Goal: Task Accomplishment & Management: Manage account settings

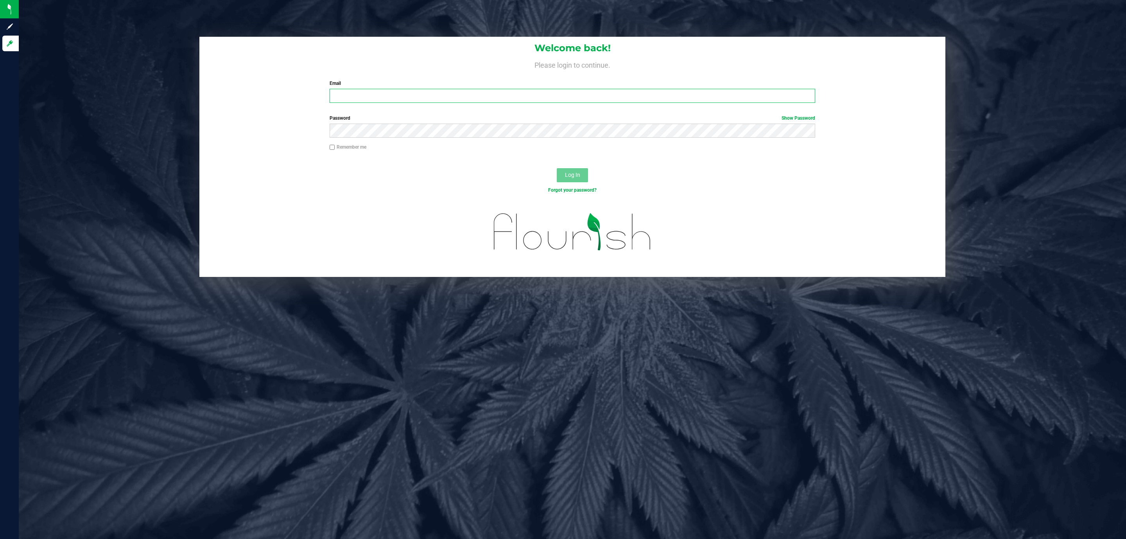
click at [366, 100] on input "Email" at bounding box center [573, 96] width 486 height 14
type input "[EMAIL_ADDRESS][DOMAIN_NAME]"
click at [557, 168] on button "Log In" at bounding box center [572, 175] width 31 height 14
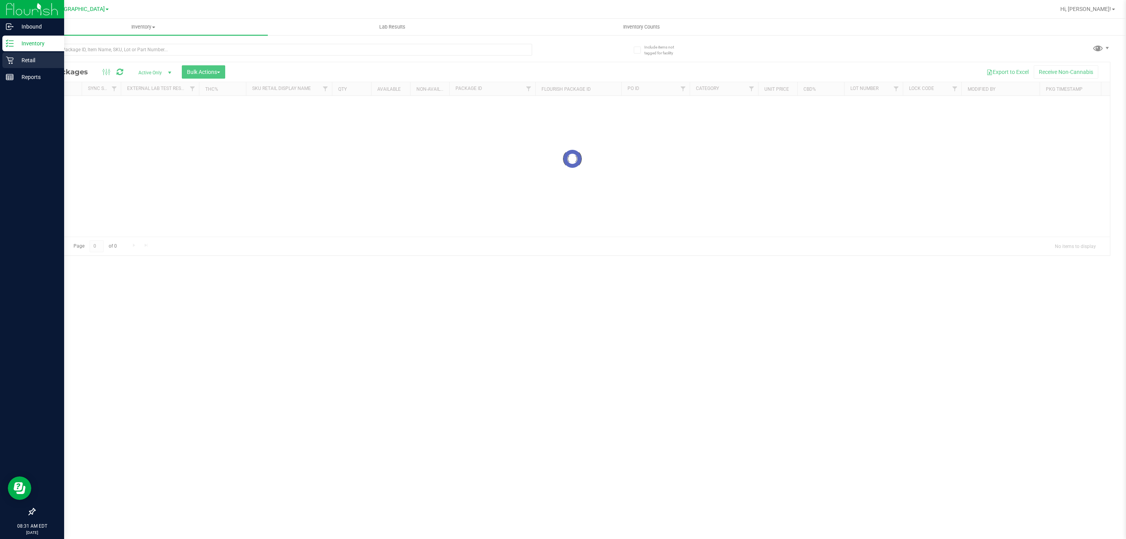
click at [9, 59] on icon at bounding box center [10, 60] width 8 height 8
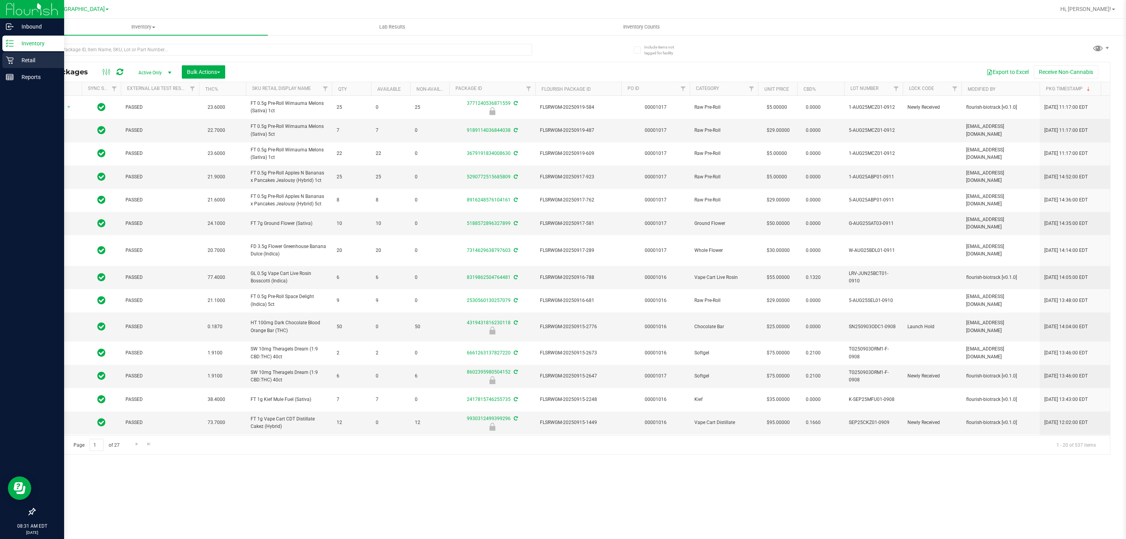
type input "2026-03-16"
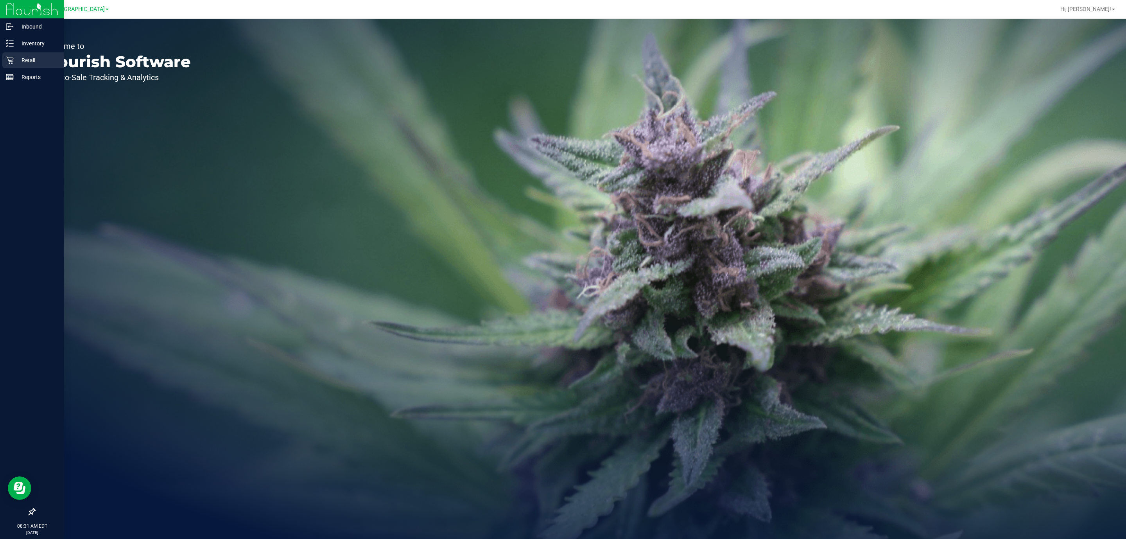
click at [12, 62] on icon at bounding box center [10, 60] width 8 height 8
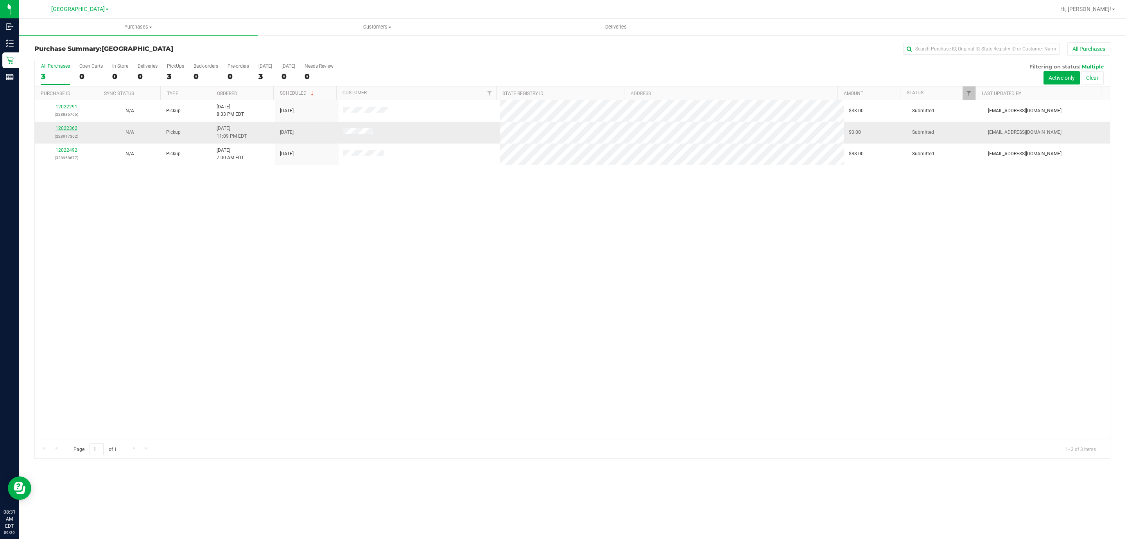
click at [68, 128] on link "12022362" at bounding box center [67, 128] width 22 height 5
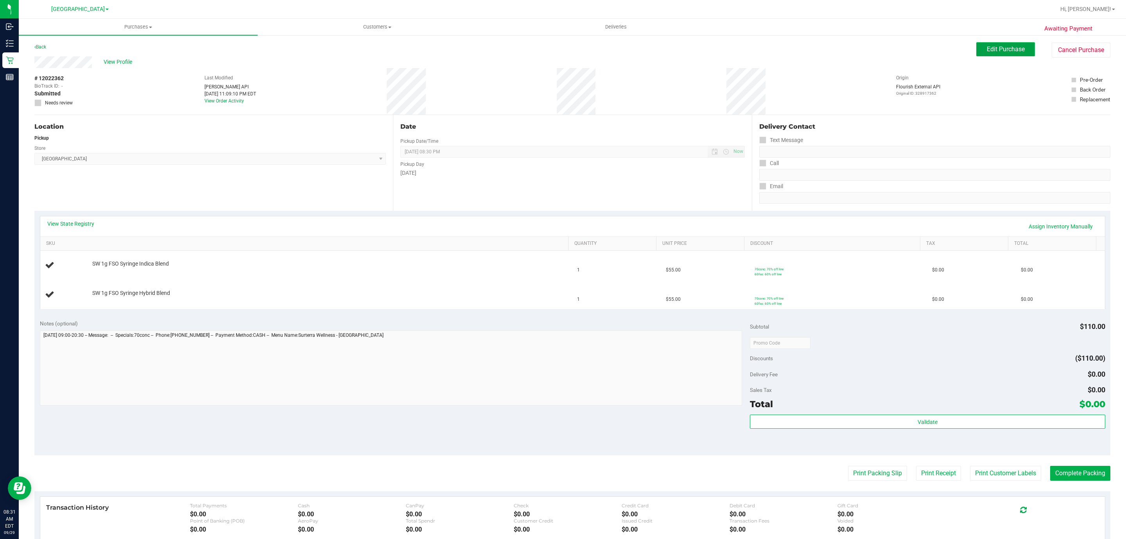
click at [987, 47] on span "Edit Purchase" at bounding box center [1006, 48] width 38 height 7
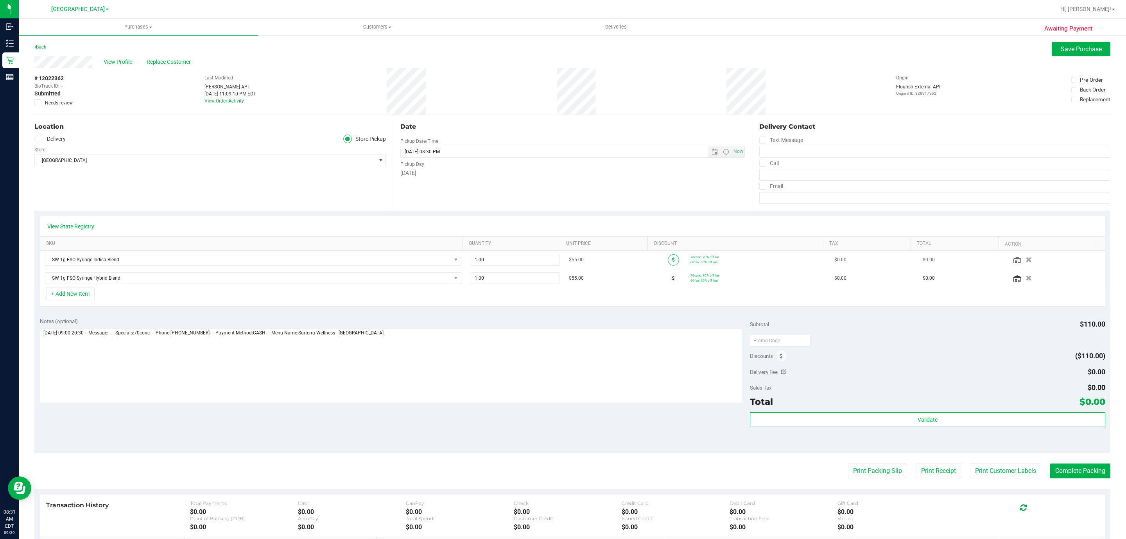
click at [668, 263] on span at bounding box center [673, 259] width 11 height 11
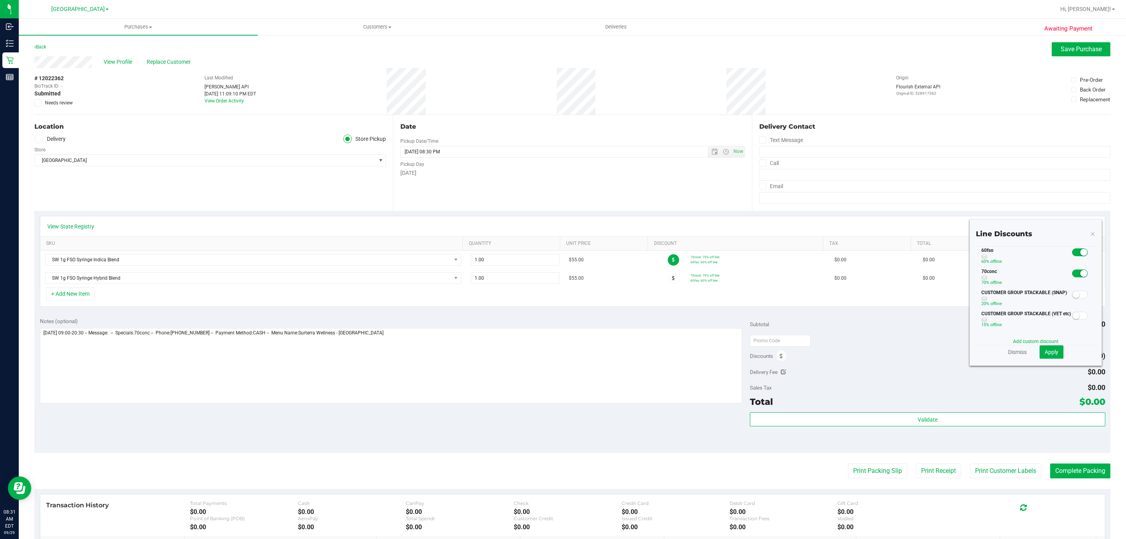
click at [1072, 277] on span at bounding box center [1080, 273] width 16 height 8
click at [1045, 352] on span "Apply" at bounding box center [1052, 352] width 14 height 6
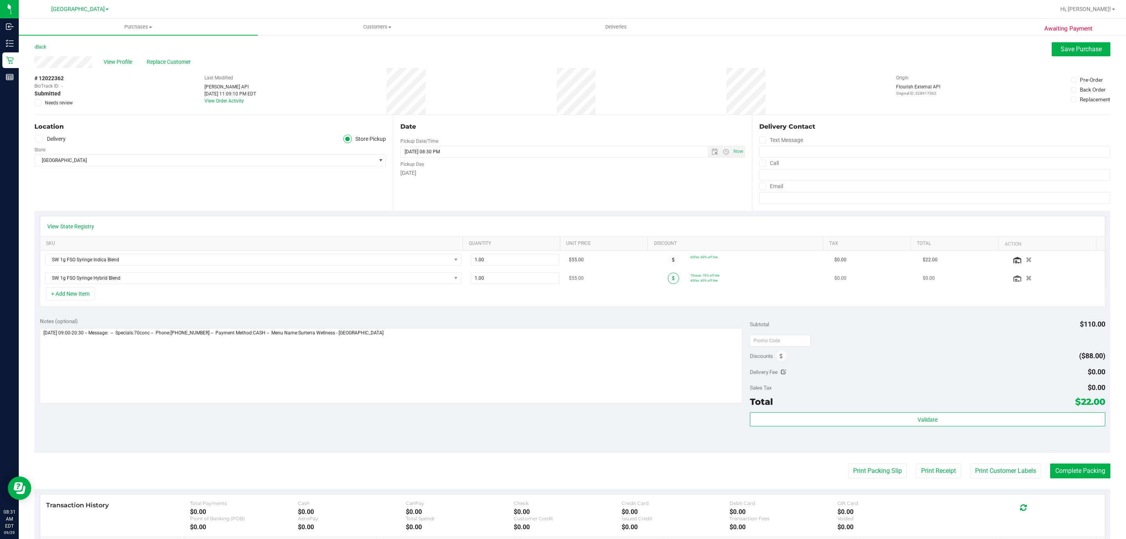
click at [668, 278] on span at bounding box center [673, 278] width 11 height 11
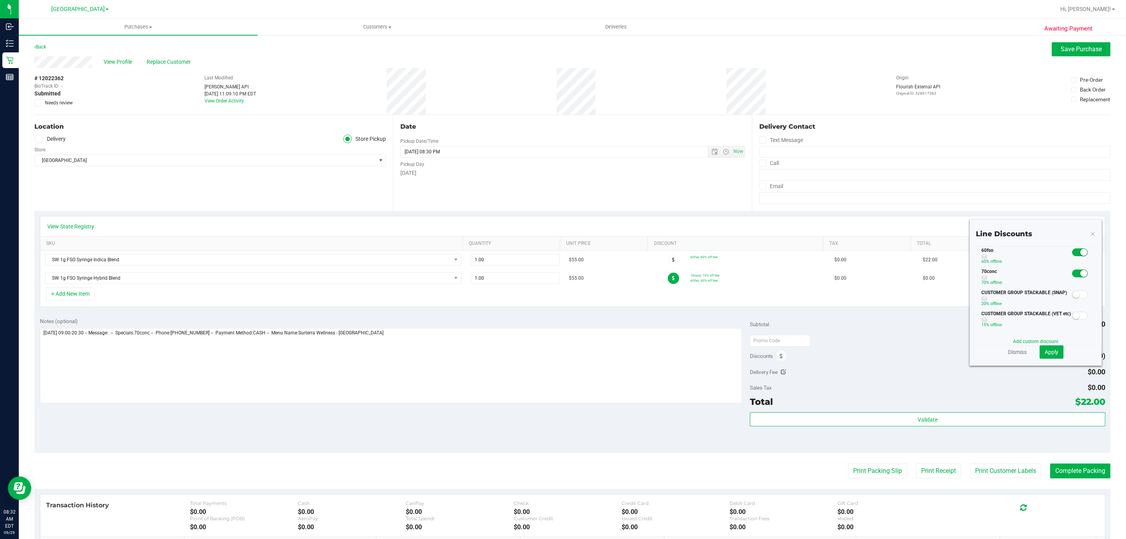
click at [1072, 277] on span at bounding box center [1080, 273] width 16 height 8
click at [1072, 256] on span at bounding box center [1080, 252] width 16 height 8
click at [976, 309] on div "CUSTOMER GROUP STACKABLE (SNAP) 20% off line" at bounding box center [1023, 299] width 95 height 21
click at [1072, 277] on span at bounding box center [1080, 273] width 16 height 8
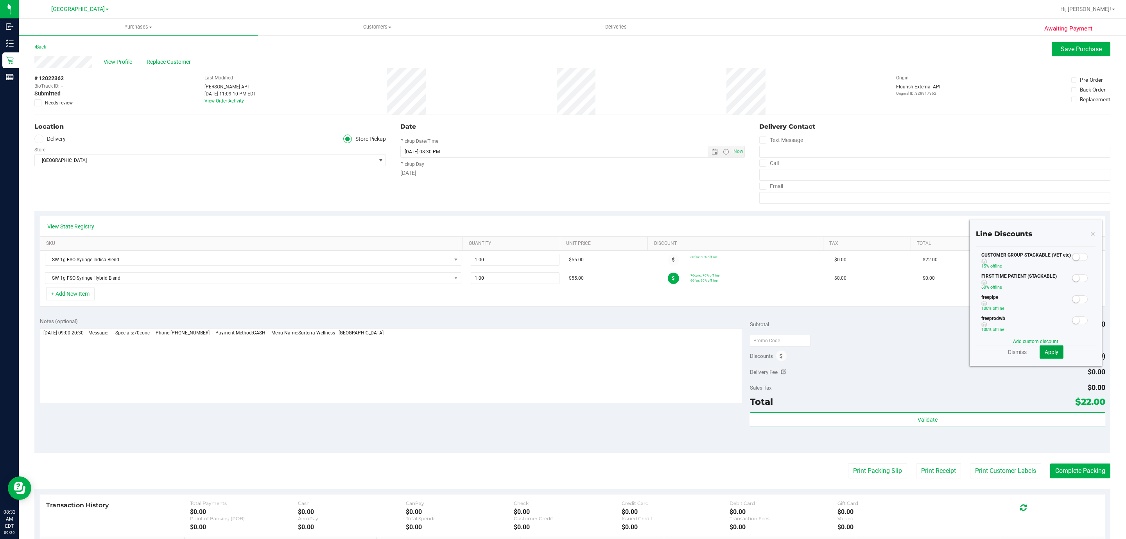
click at [1044, 348] on button "Apply" at bounding box center [1052, 351] width 24 height 13
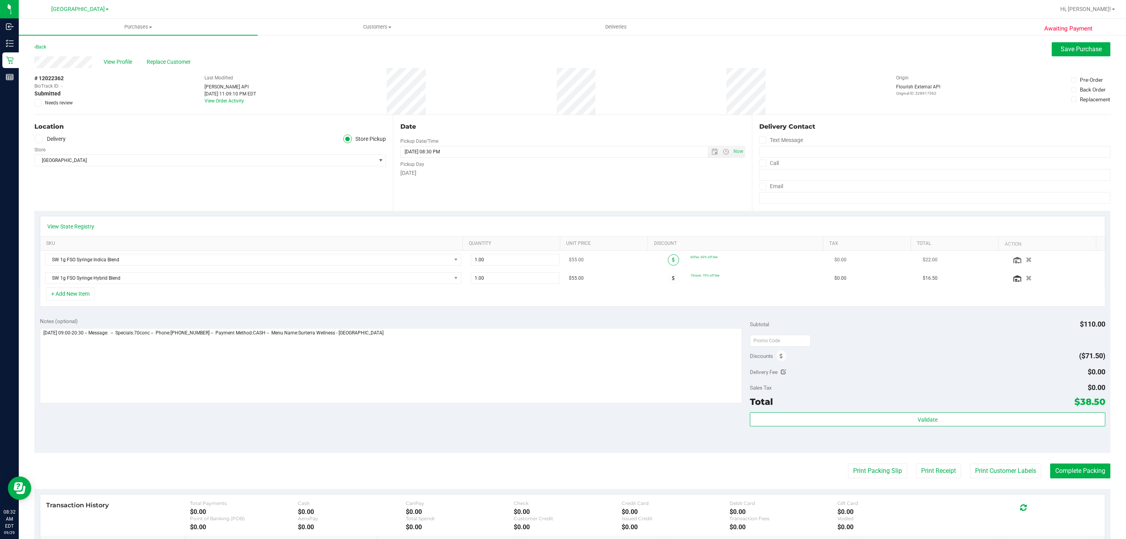
click at [668, 259] on span at bounding box center [673, 259] width 11 height 11
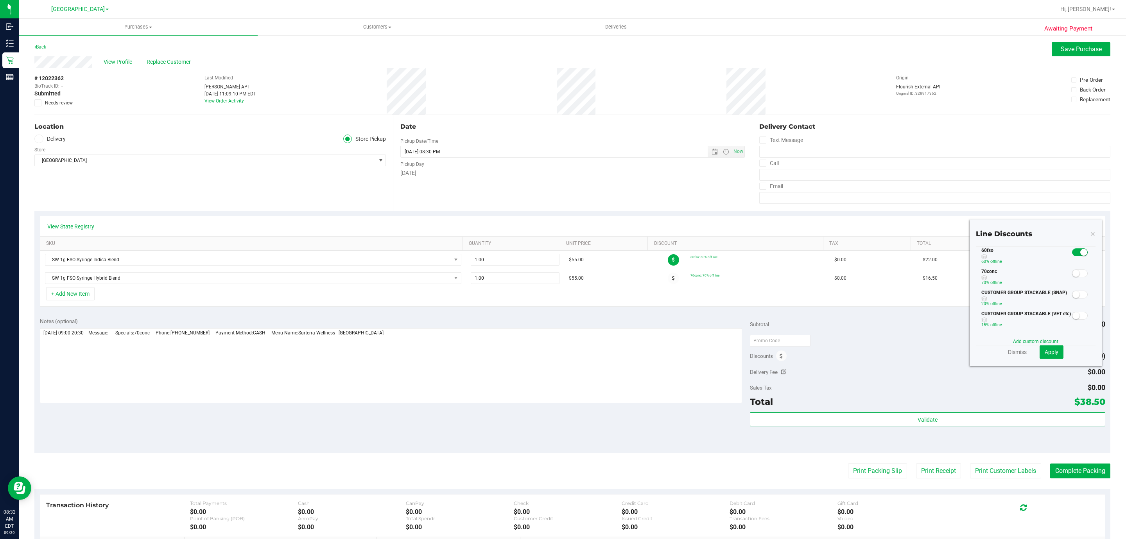
click at [1072, 256] on span at bounding box center [1080, 252] width 16 height 8
click at [976, 309] on div "CUSTOMER GROUP STACKABLE (SNAP) 20% off line" at bounding box center [1023, 299] width 95 height 21
click at [1072, 277] on span at bounding box center [1080, 273] width 16 height 8
click at [1046, 348] on button "Apply" at bounding box center [1052, 351] width 24 height 13
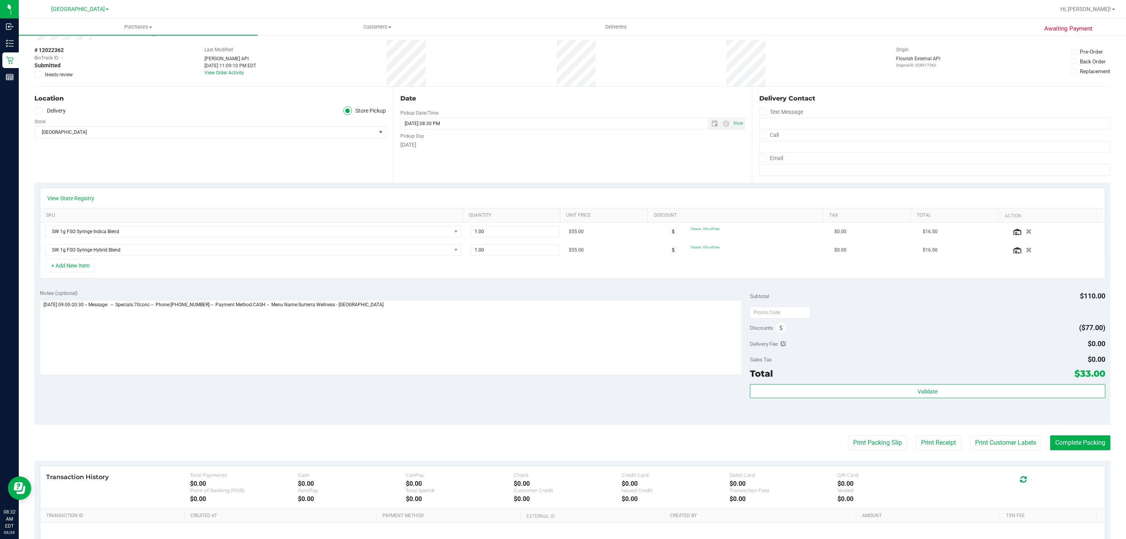
scroll to position [0, 0]
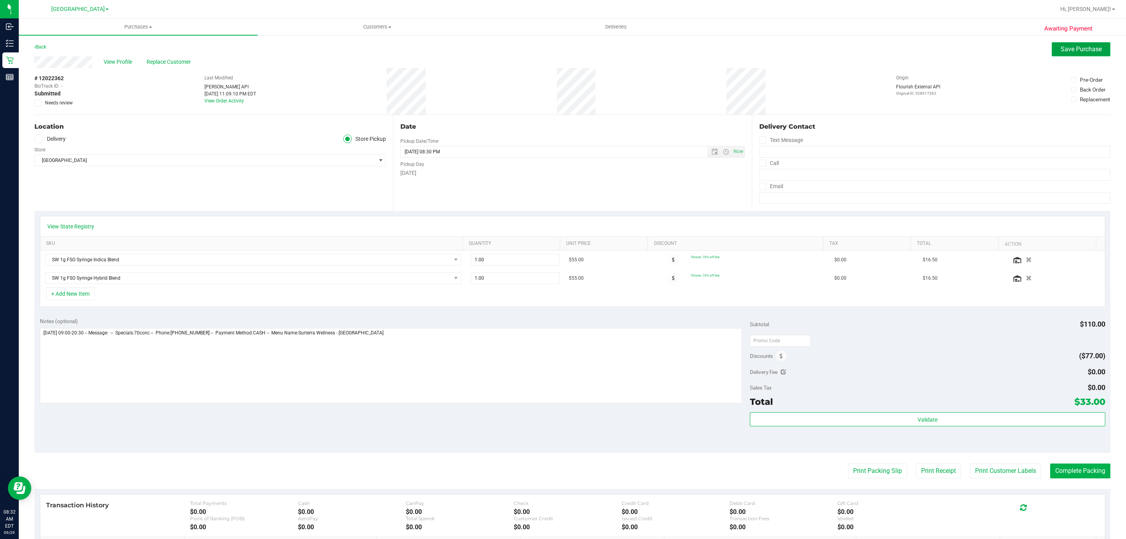
click at [1061, 49] on span "Save Purchase" at bounding box center [1081, 48] width 41 height 7
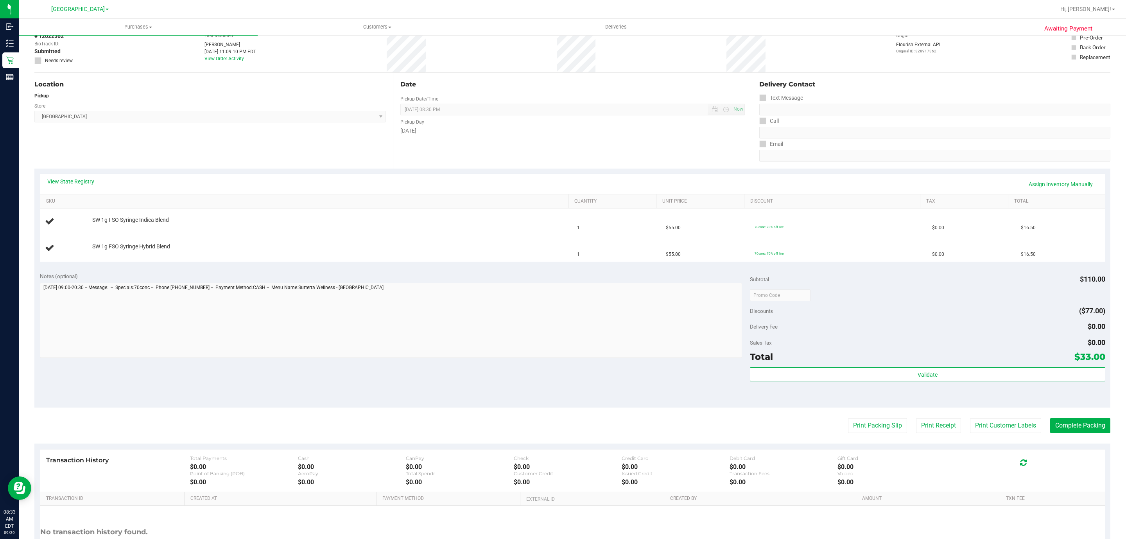
scroll to position [111, 0]
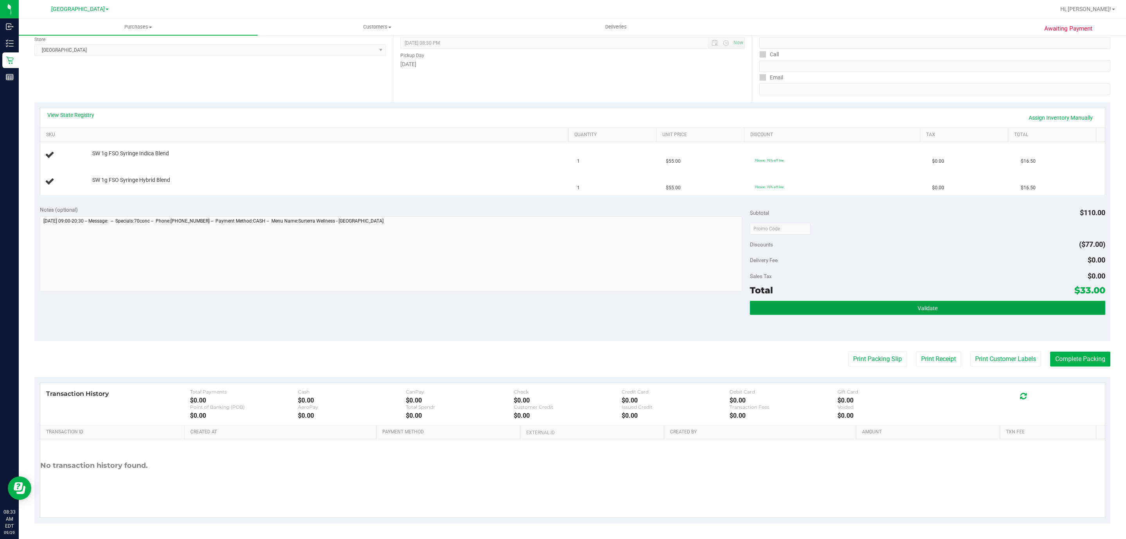
click at [872, 310] on button "Validate" at bounding box center [927, 308] width 355 height 14
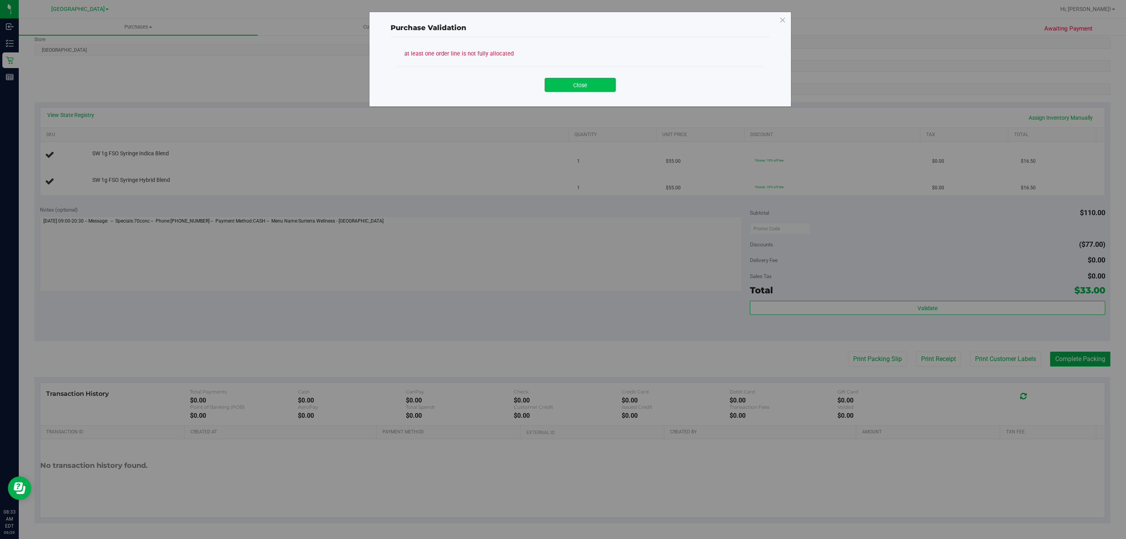
click at [587, 80] on button "Close" at bounding box center [580, 85] width 71 height 14
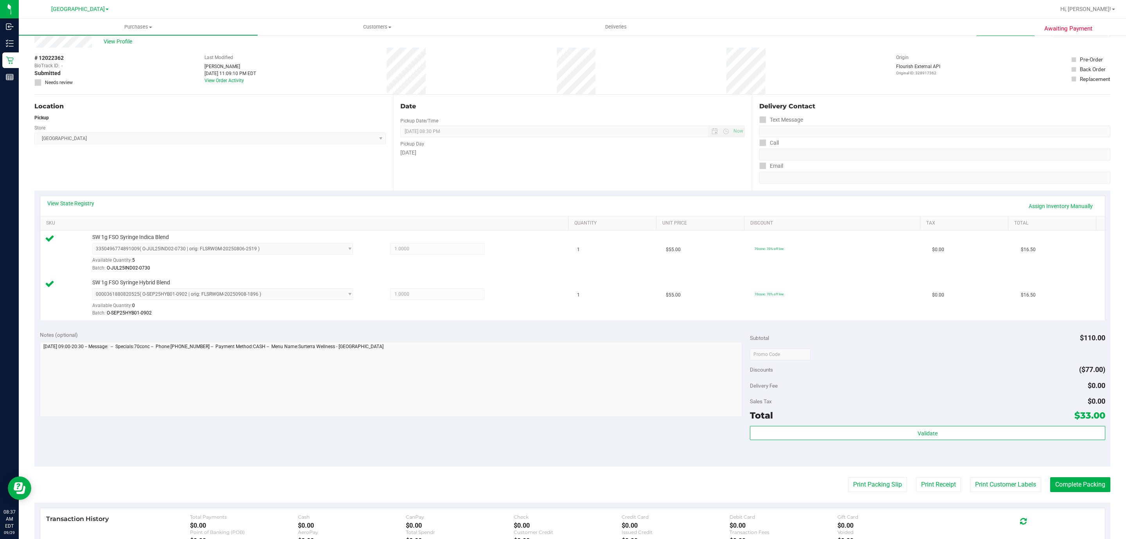
scroll to position [0, 0]
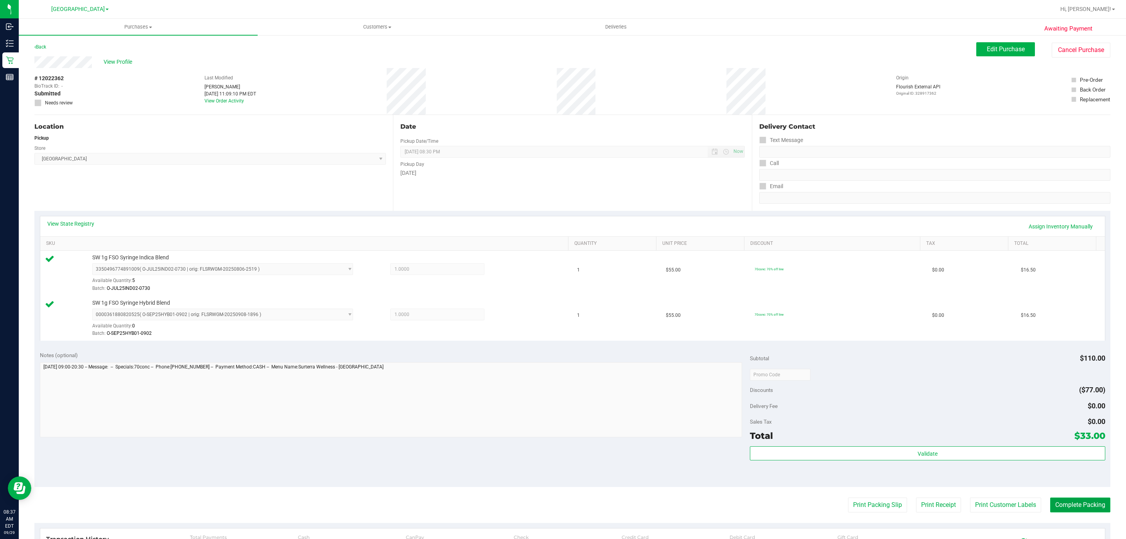
click at [1063, 501] on button "Complete Packing" at bounding box center [1080, 504] width 60 height 15
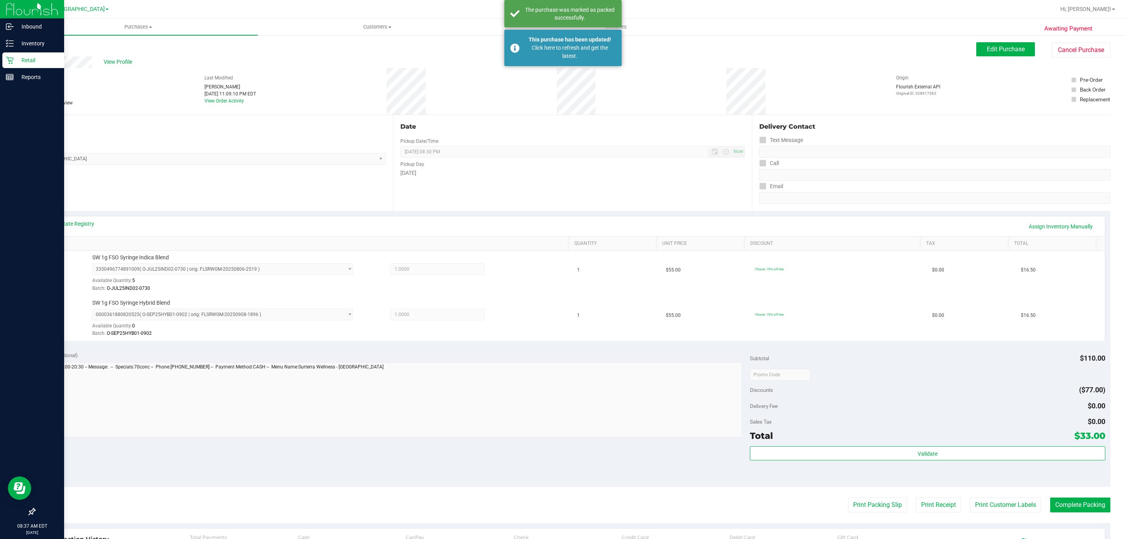
click at [34, 56] on p "Retail" at bounding box center [37, 60] width 47 height 9
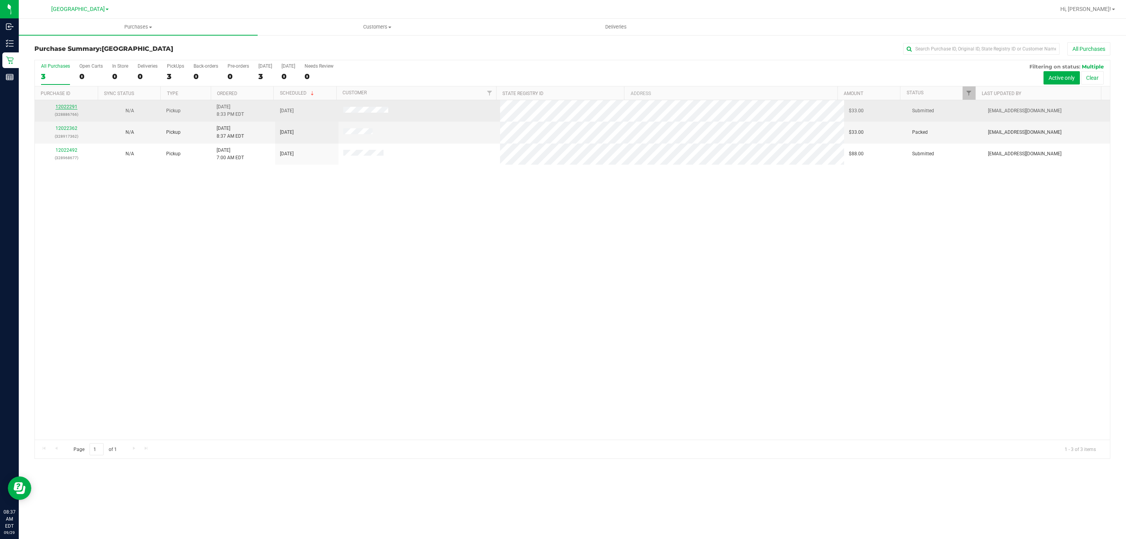
click at [70, 108] on link "12022291" at bounding box center [67, 106] width 22 height 5
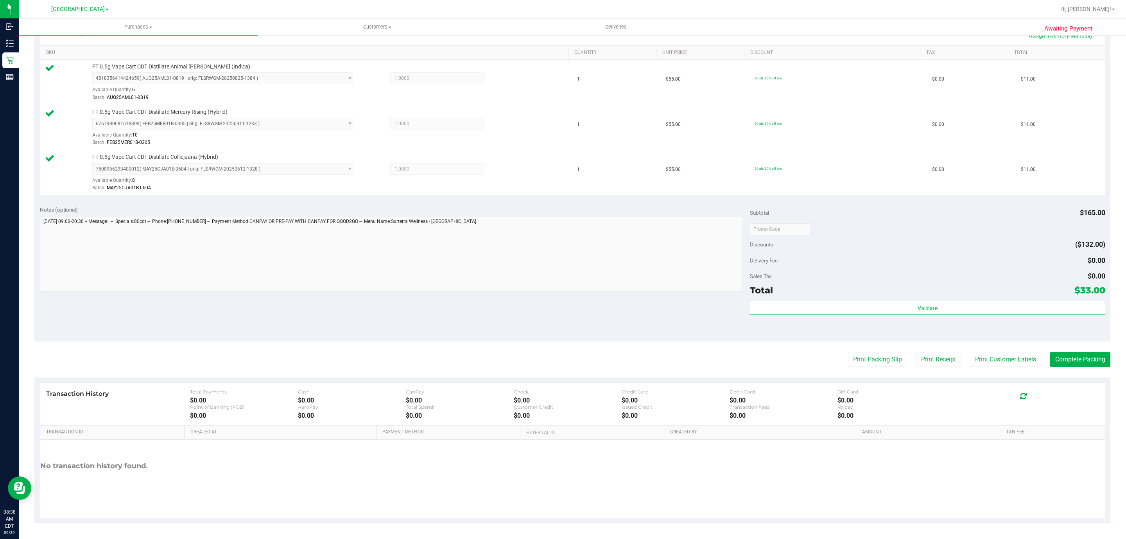
scroll to position [195, 0]
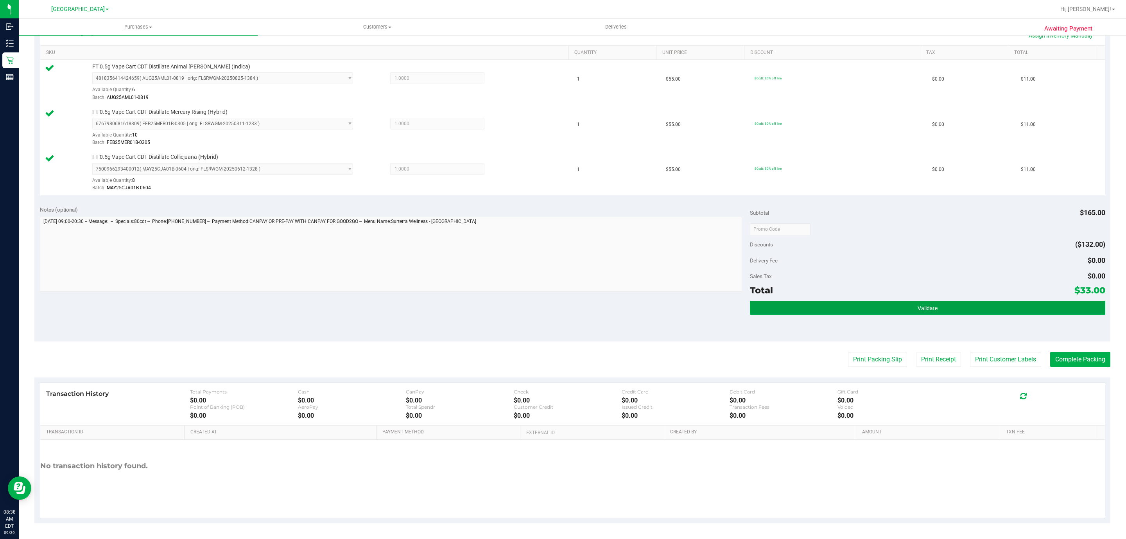
click at [925, 310] on span "Validate" at bounding box center [928, 308] width 20 height 6
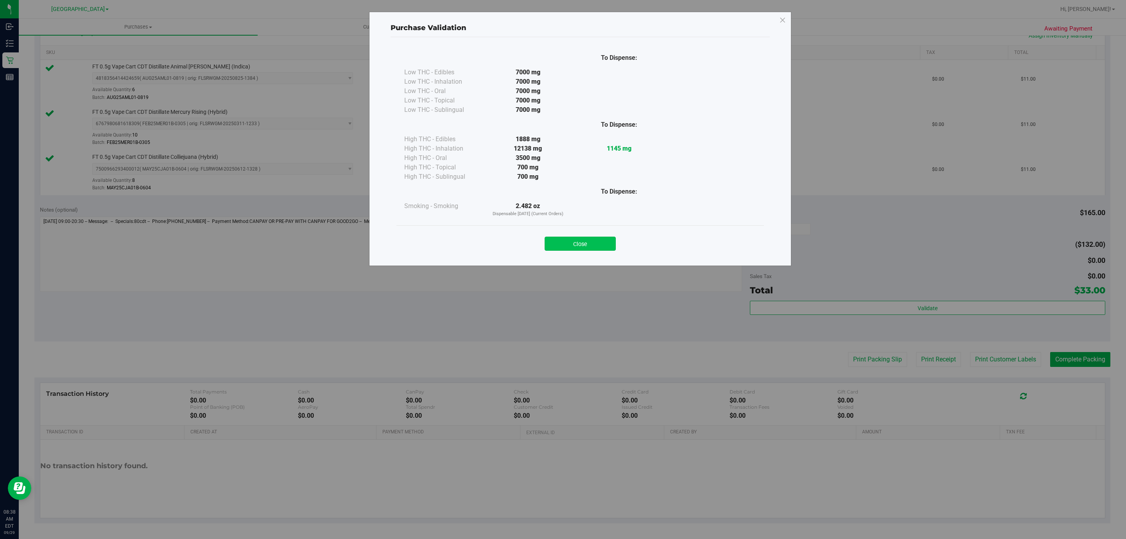
click at [565, 240] on button "Close" at bounding box center [580, 244] width 71 height 14
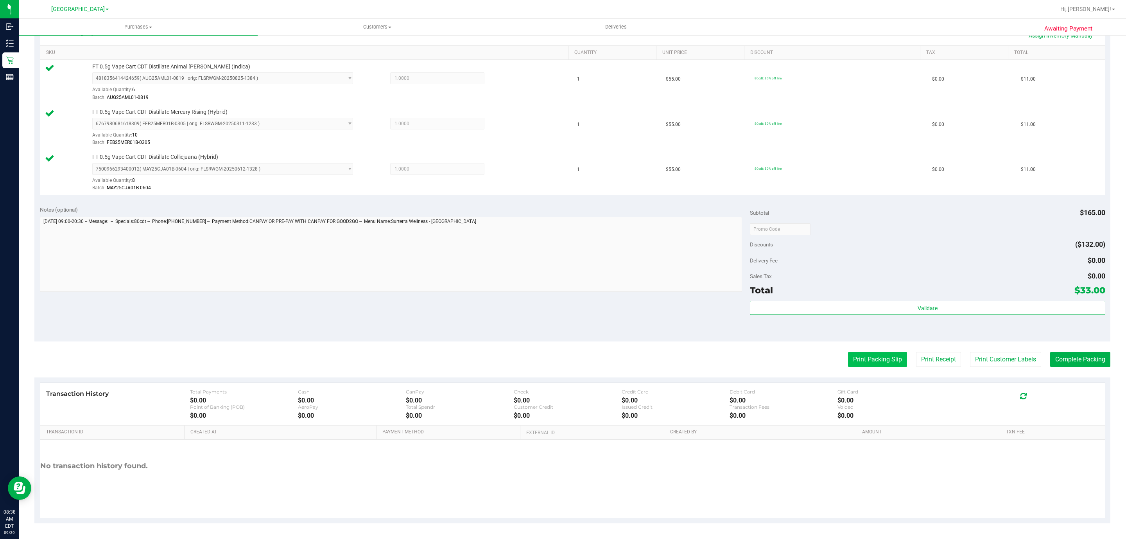
click at [848, 361] on button "Print Packing Slip" at bounding box center [877, 359] width 59 height 15
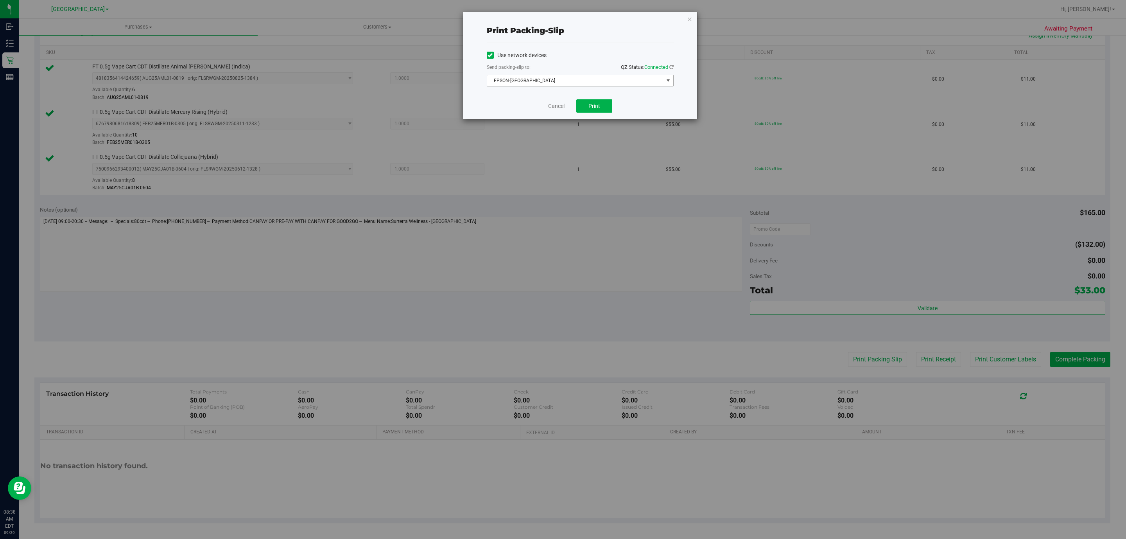
click at [584, 81] on span "EPSON-CYPRUS" at bounding box center [575, 80] width 176 height 11
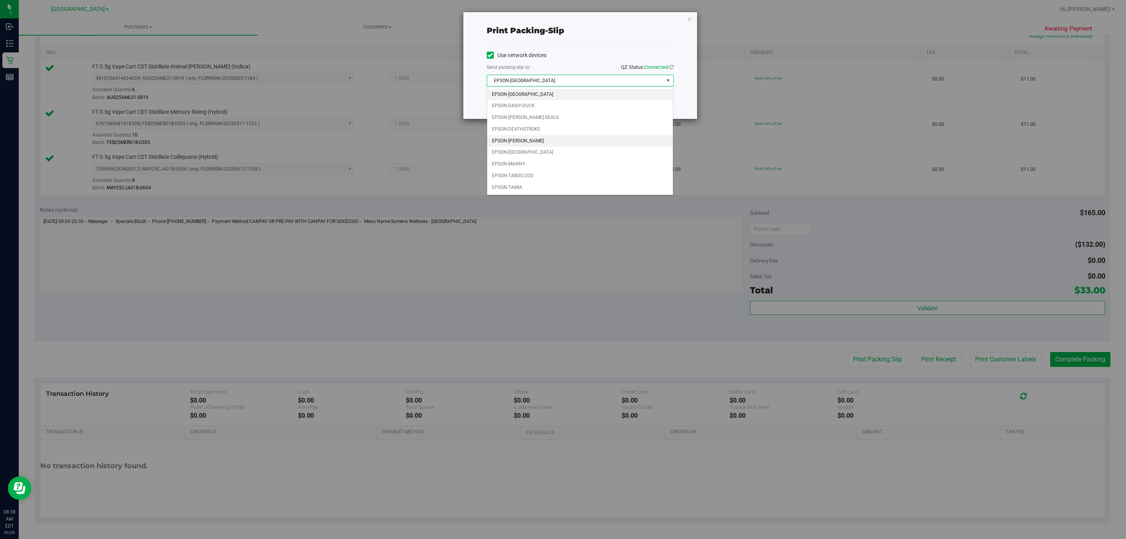
click at [543, 147] on li "EPSON-LEE-PERRY" at bounding box center [580, 141] width 186 height 12
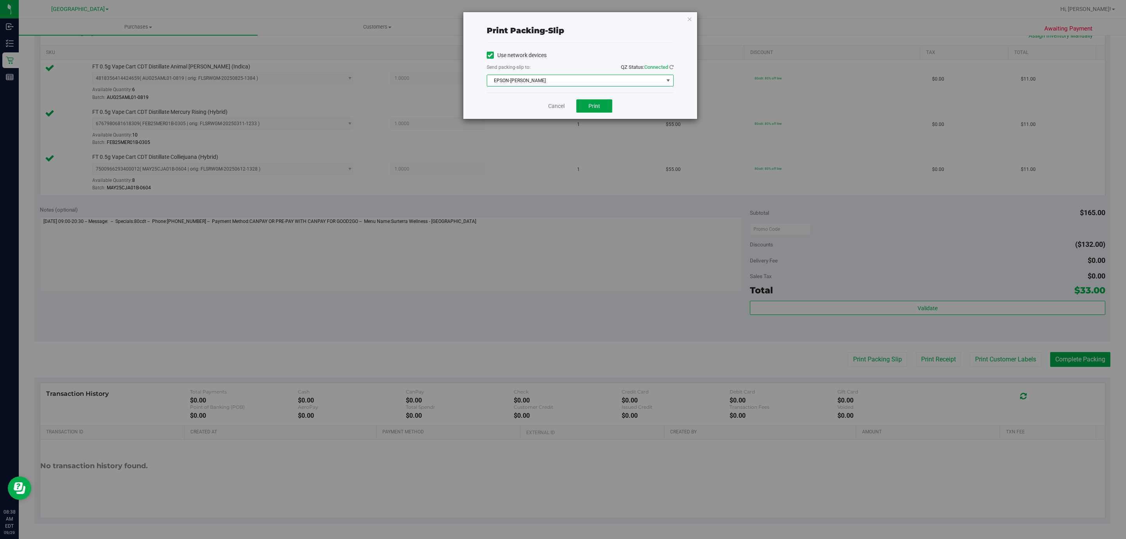
click at [600, 106] on button "Print" at bounding box center [594, 105] width 36 height 13
click at [690, 18] on icon "button" at bounding box center [689, 18] width 5 height 9
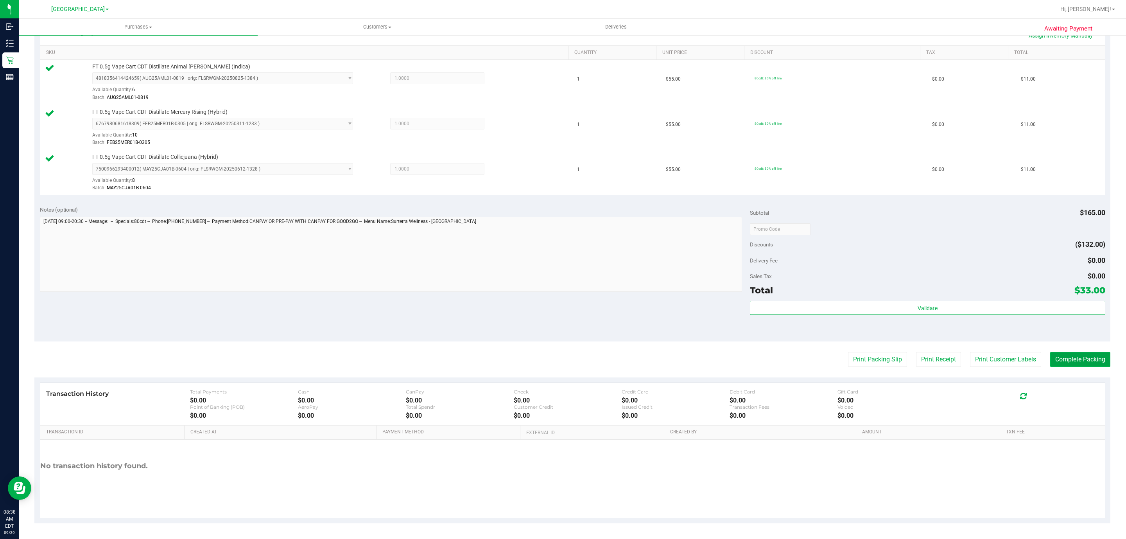
click at [1069, 360] on button "Complete Packing" at bounding box center [1080, 359] width 60 height 15
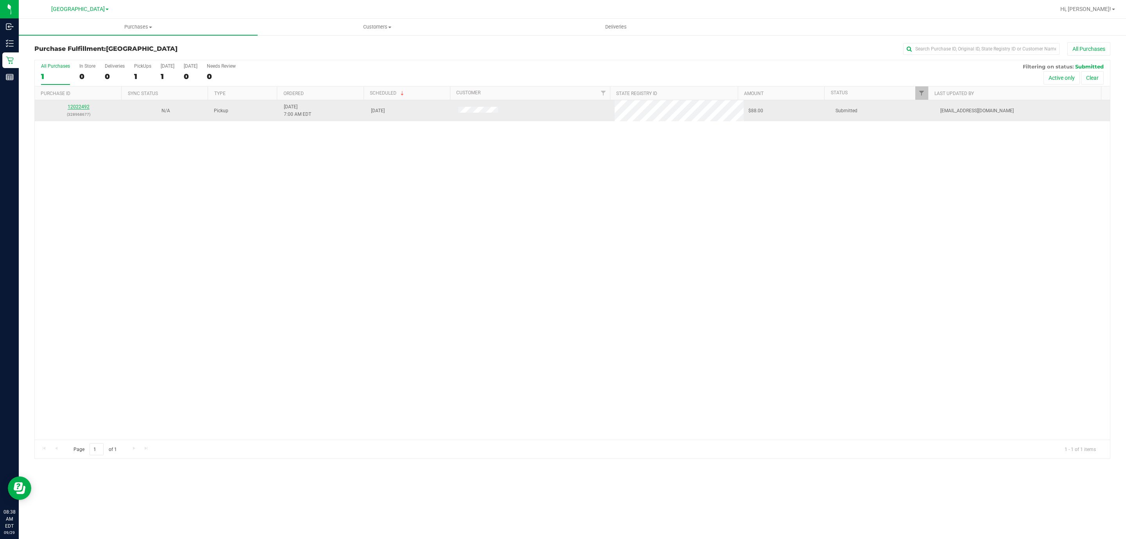
click at [80, 108] on link "12022492" at bounding box center [79, 106] width 22 height 5
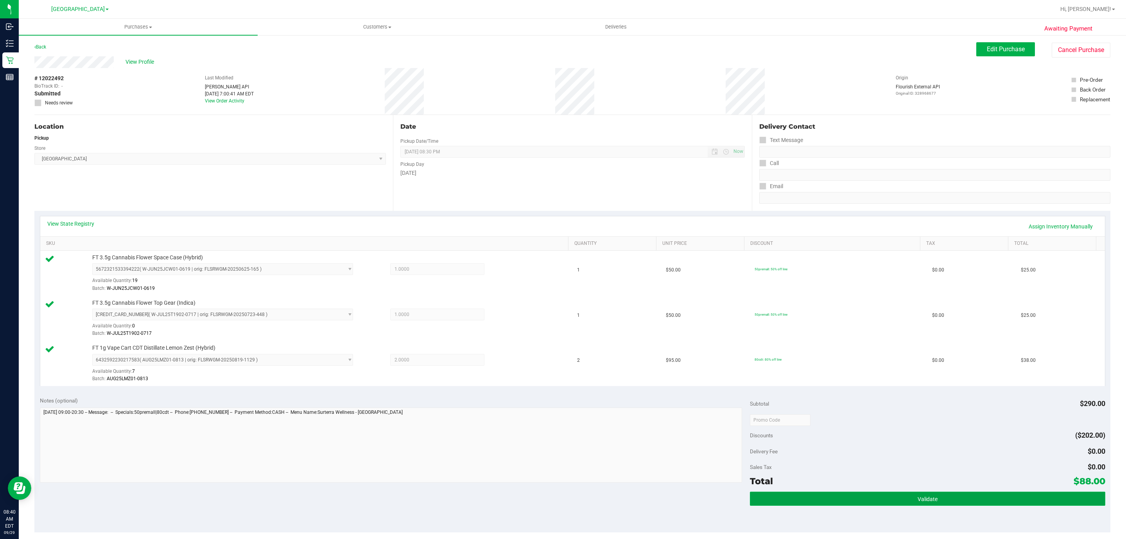
click at [976, 502] on button "Validate" at bounding box center [927, 499] width 355 height 14
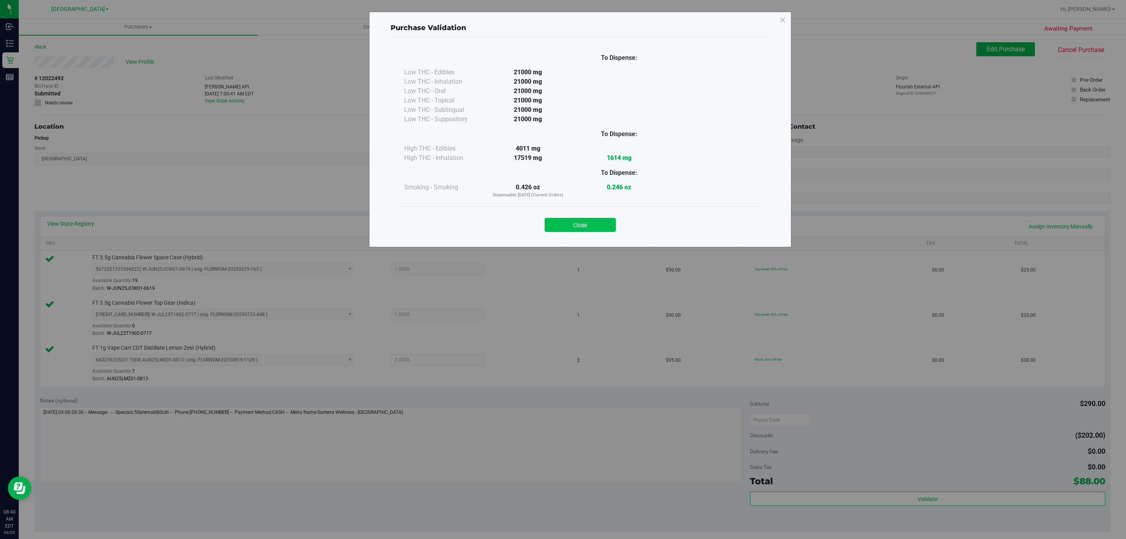
click at [592, 229] on button "Close" at bounding box center [580, 225] width 71 height 14
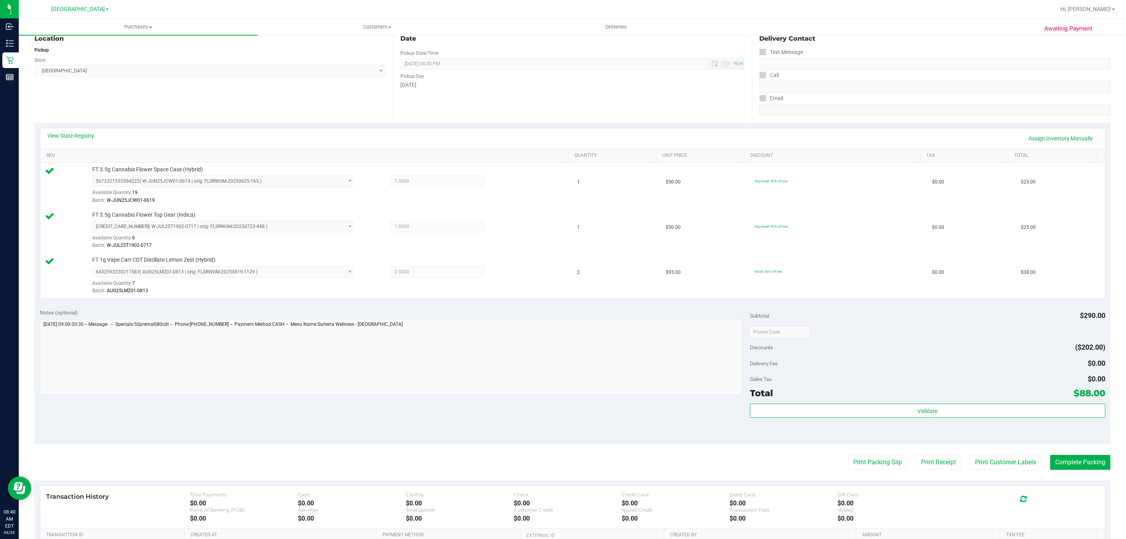
scroll to position [195, 0]
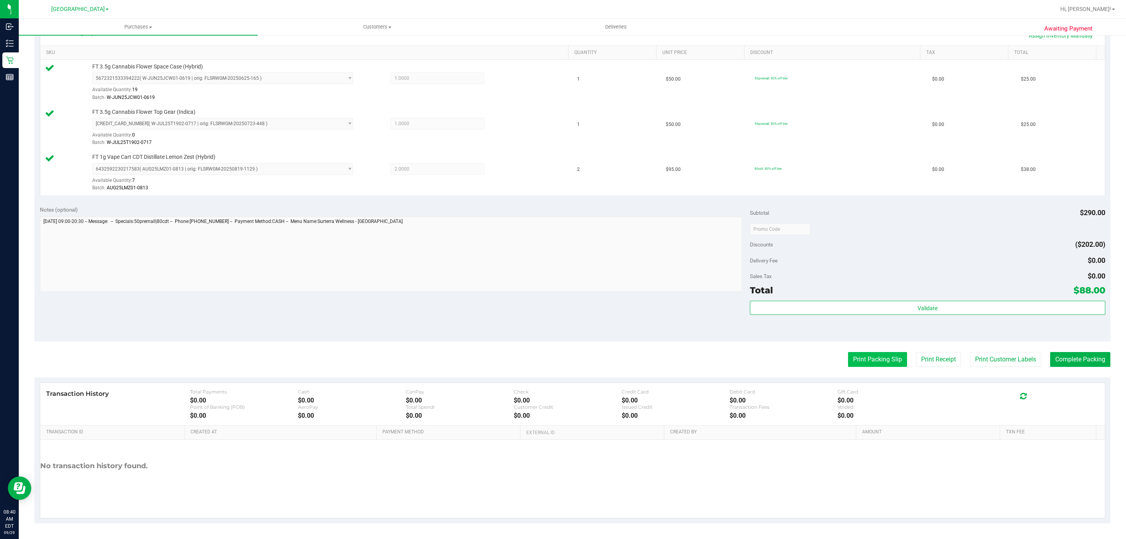
click at [848, 358] on button "Print Packing Slip" at bounding box center [877, 359] width 59 height 15
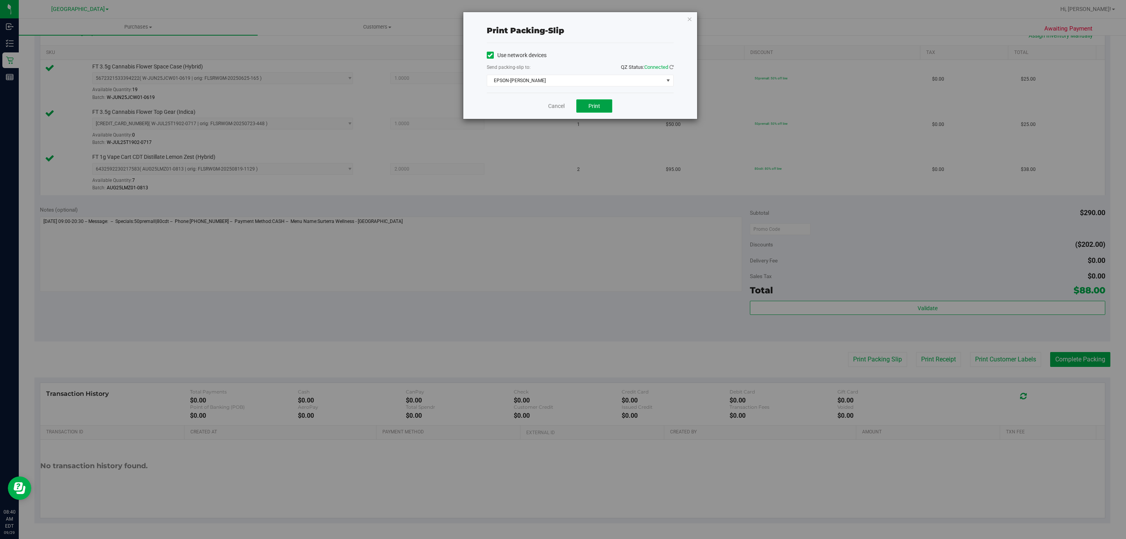
click at [584, 103] on button "Print" at bounding box center [594, 105] width 36 height 13
click at [689, 20] on icon "button" at bounding box center [689, 18] width 5 height 9
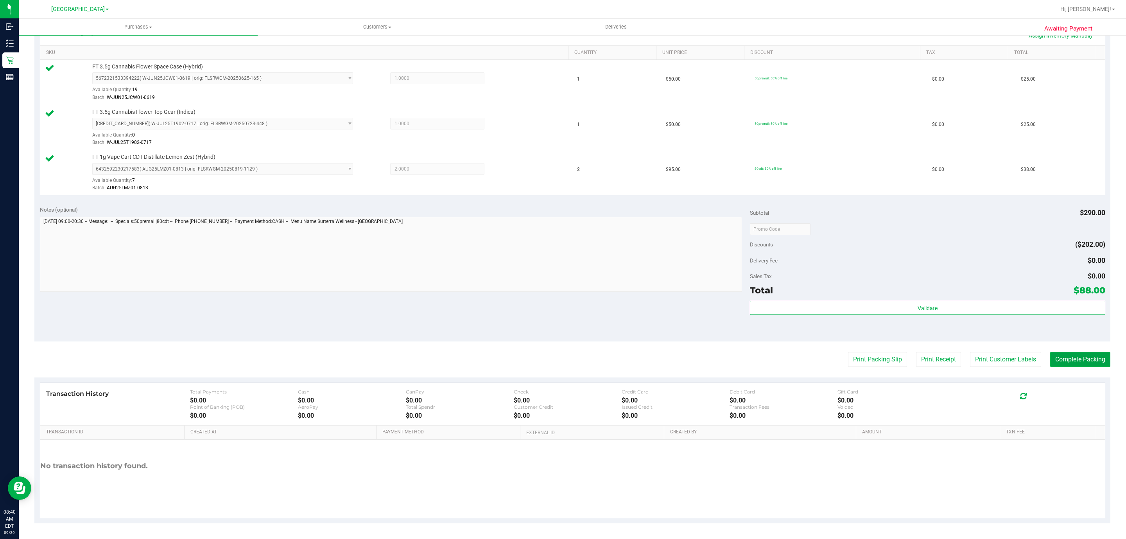
click at [1088, 364] on button "Complete Packing" at bounding box center [1080, 359] width 60 height 15
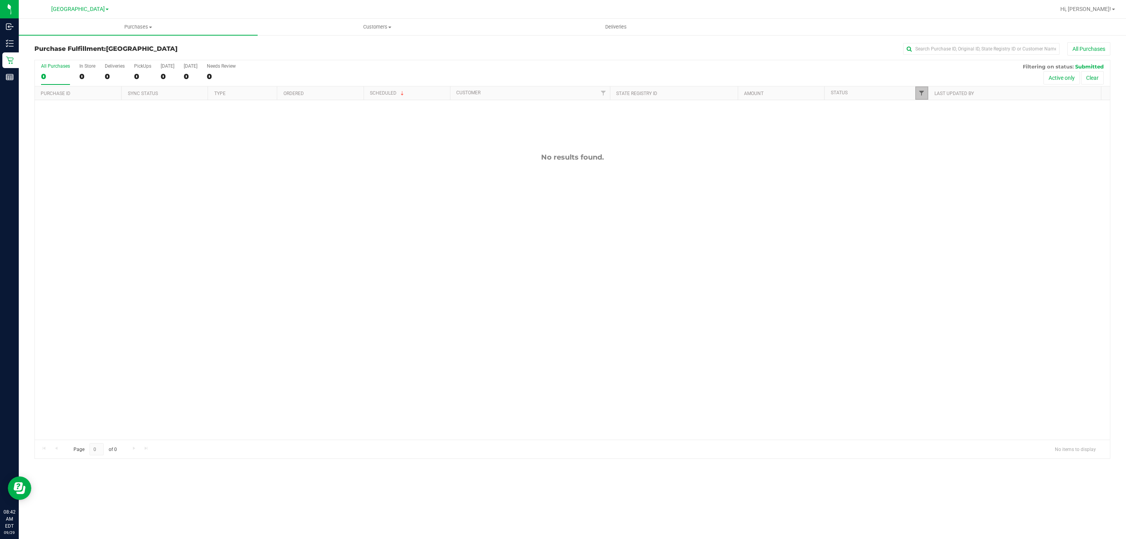
click at [919, 94] on span "Filter" at bounding box center [922, 93] width 6 height 6
click at [925, 179] on input "Packed" at bounding box center [925, 180] width 5 height 5
checkbox input "true"
click at [925, 228] on button "Filter" at bounding box center [939, 230] width 38 height 17
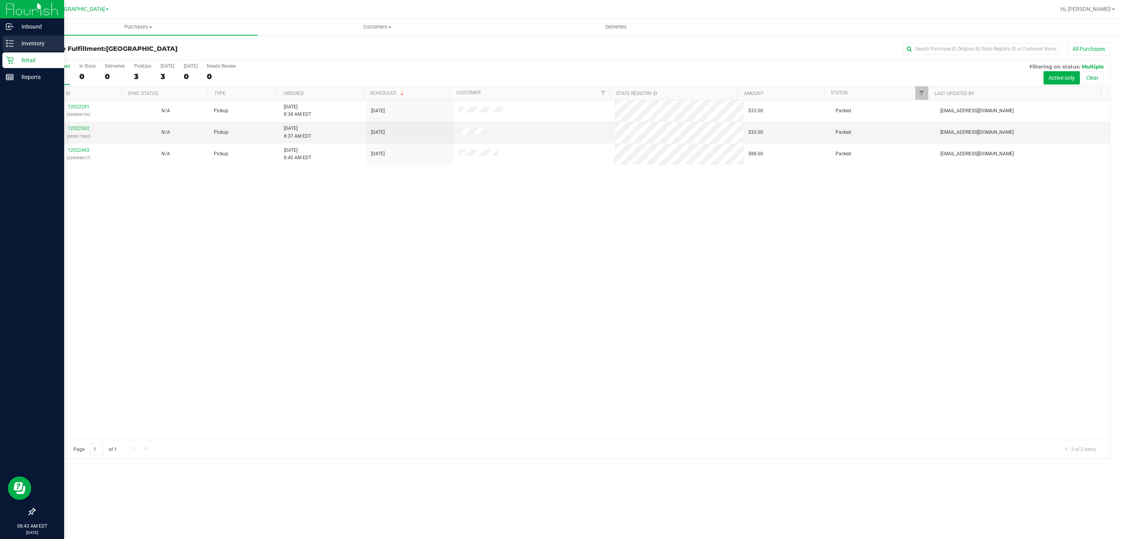
click at [11, 43] on line at bounding box center [11, 43] width 4 height 0
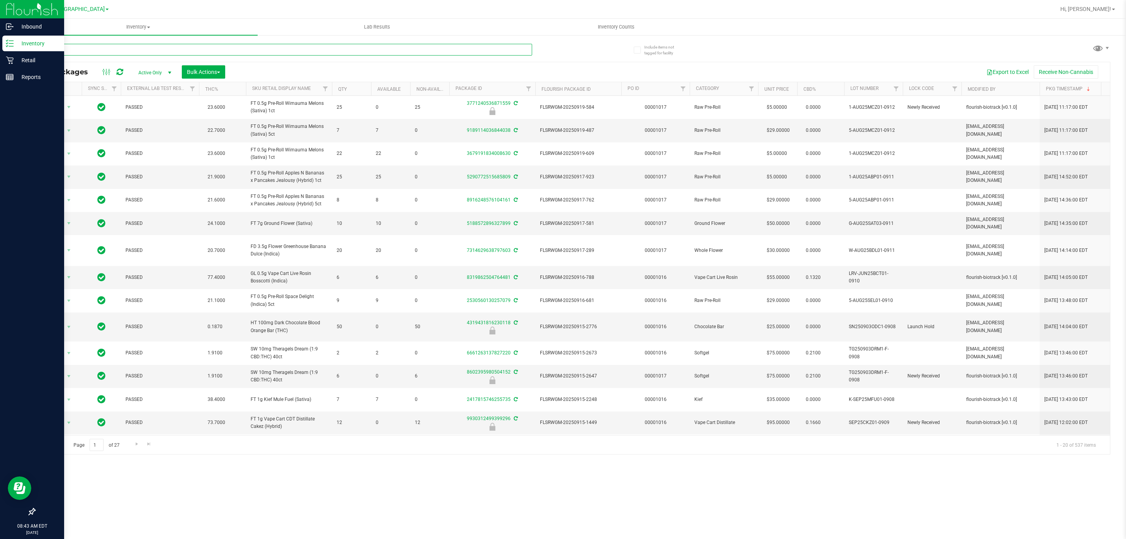
click at [161, 50] on input "text" at bounding box center [283, 50] width 498 height 12
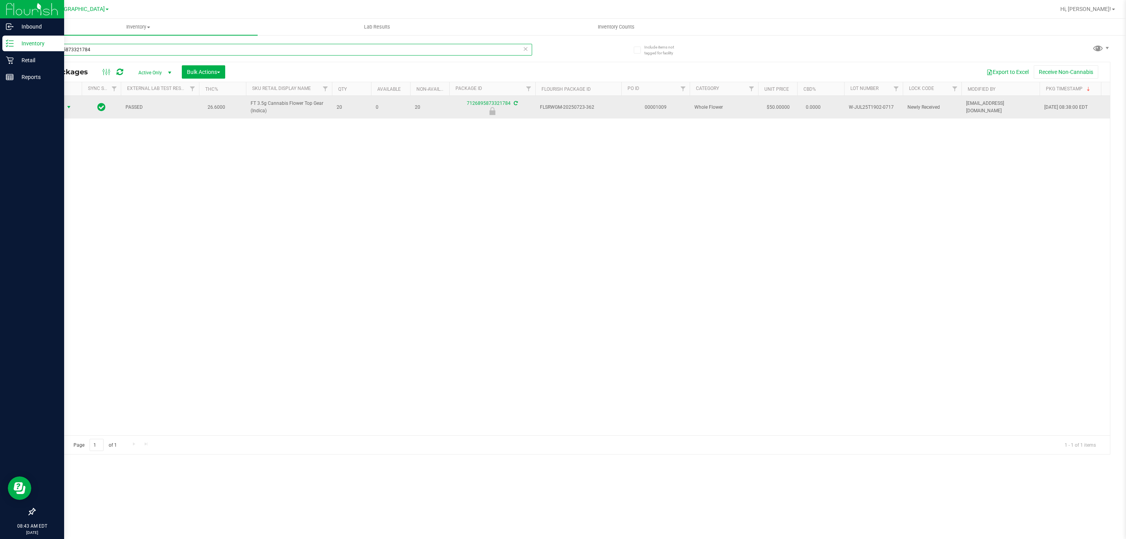
type input "7126895873321784"
click at [55, 109] on span "Action" at bounding box center [53, 107] width 21 height 11
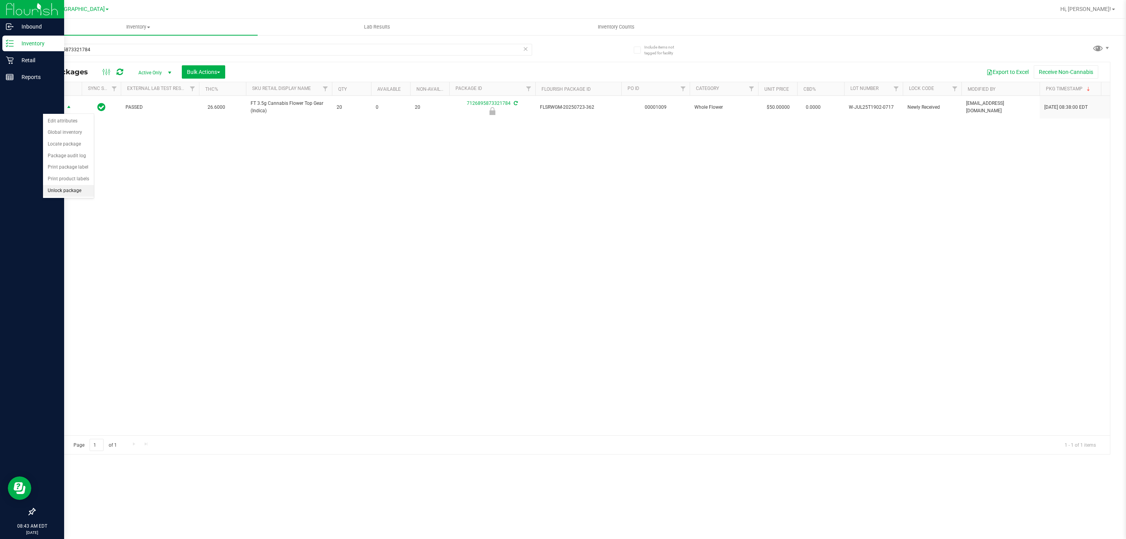
click at [74, 194] on li "Unlock package" at bounding box center [68, 191] width 51 height 12
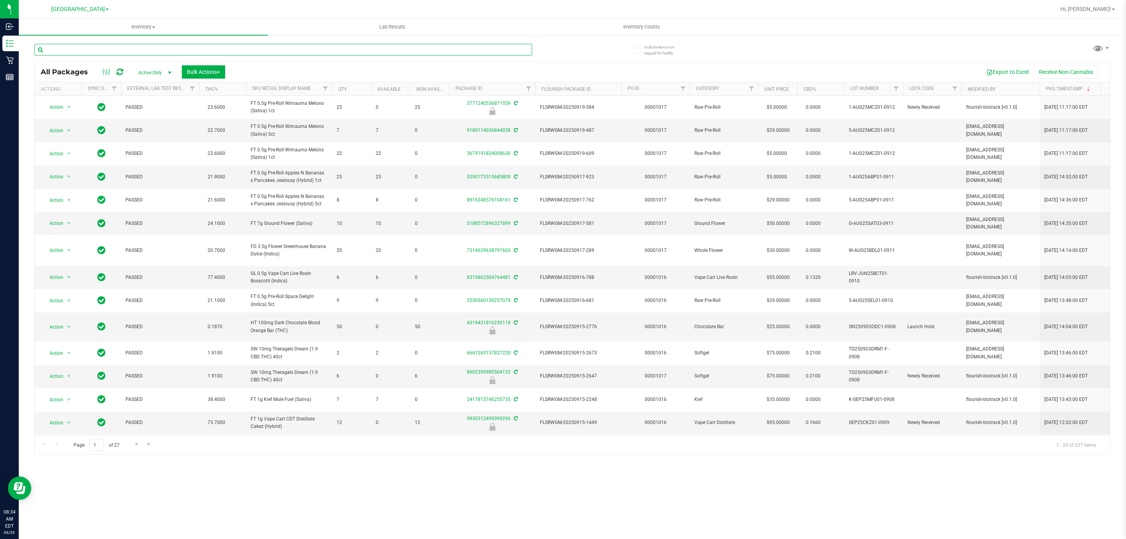
click at [124, 49] on input "text" at bounding box center [283, 50] width 498 height 12
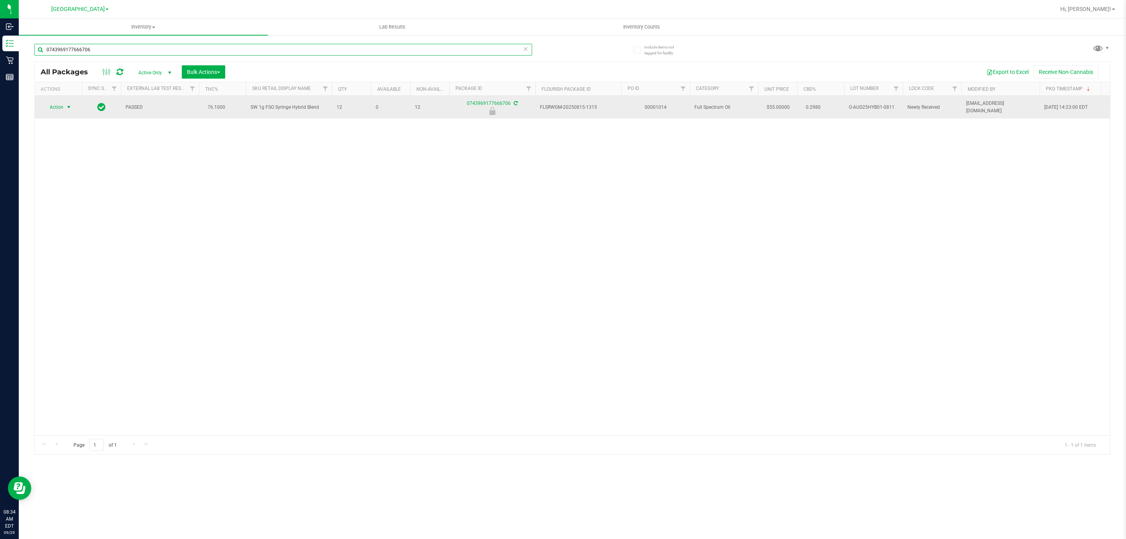
type input "0743969177666706"
click at [58, 106] on span "Action" at bounding box center [53, 107] width 21 height 11
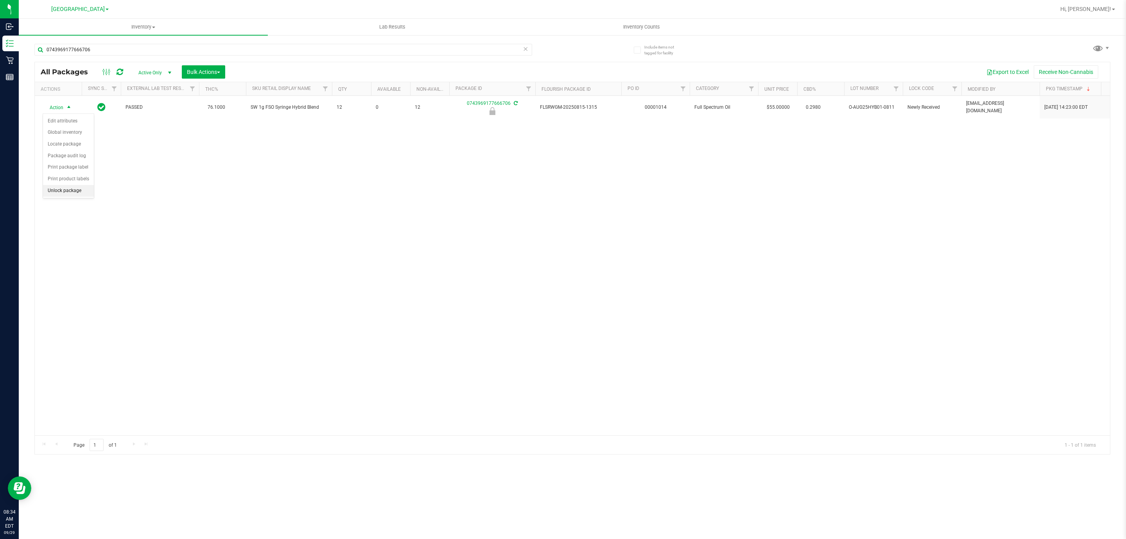
click at [60, 195] on li "Unlock package" at bounding box center [68, 191] width 51 height 12
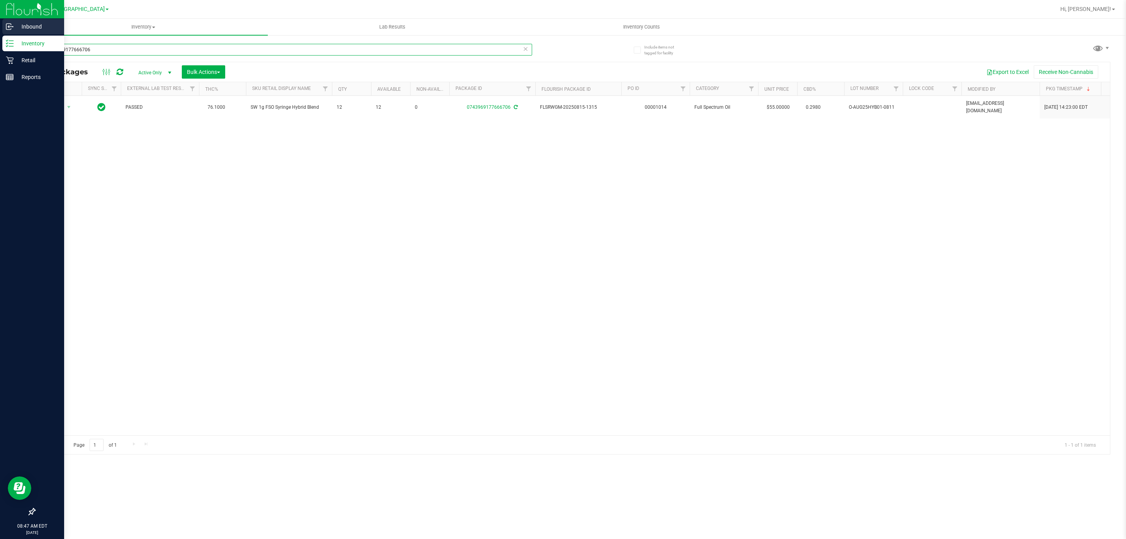
drag, startPoint x: 104, startPoint y: 53, endPoint x: 0, endPoint y: 27, distance: 106.7
click at [0, 27] on div "Inbound Inventory Retail Reports 08:47 AM EDT 09/29/2025 09/29 Deerfield Beach …" at bounding box center [563, 269] width 1126 height 539
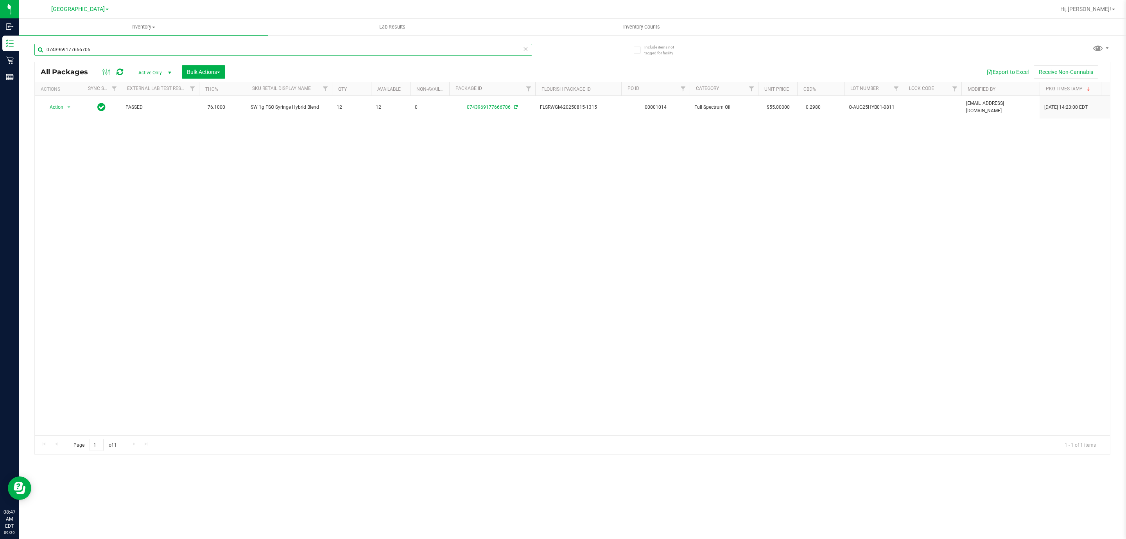
paste input "SW 1g FSO Syringe Hybrid Blend"
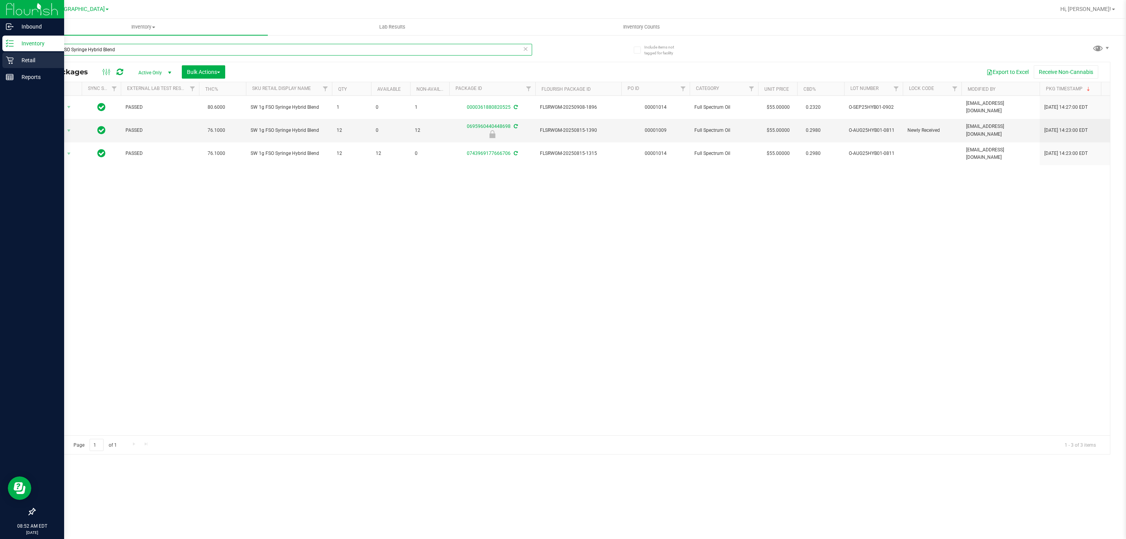
type input "SW 1g FSO Syringe Hybrid Blend"
click at [22, 54] on div "Retail" at bounding box center [33, 60] width 62 height 16
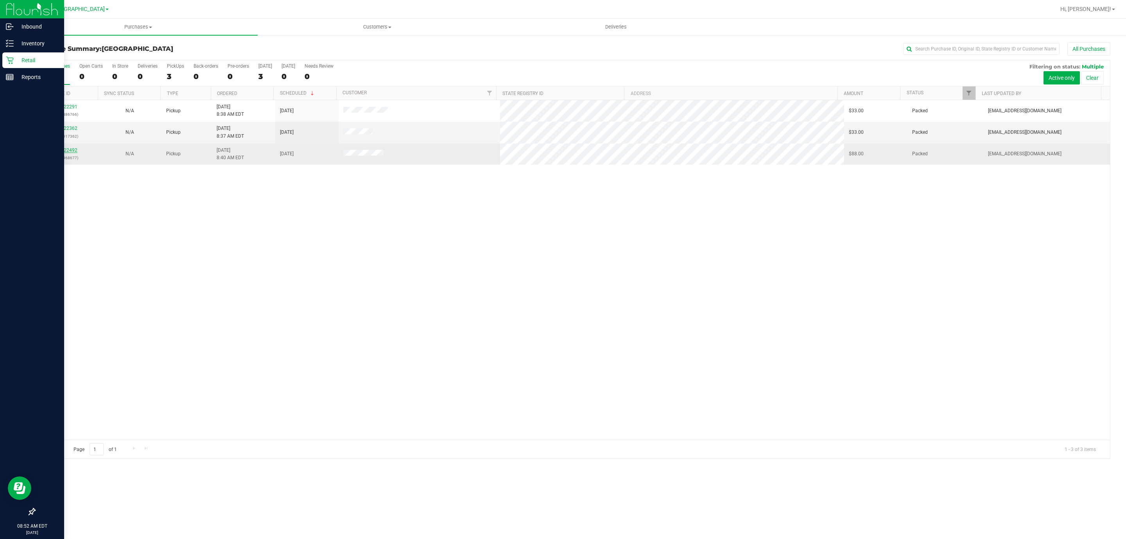
click at [65, 149] on link "12022492" at bounding box center [67, 149] width 22 height 5
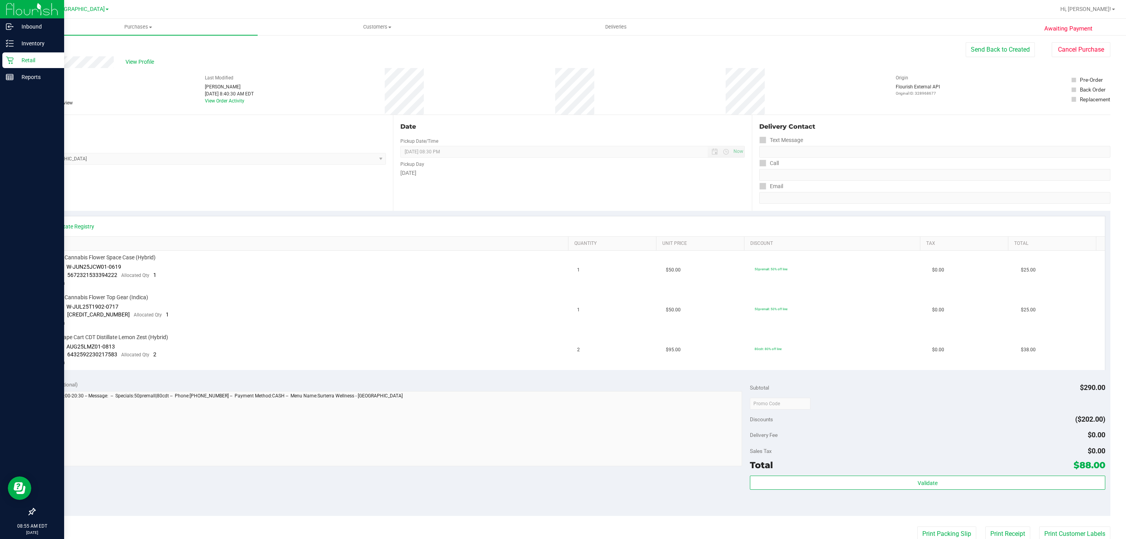
click at [11, 55] on div "Retail" at bounding box center [33, 60] width 62 height 16
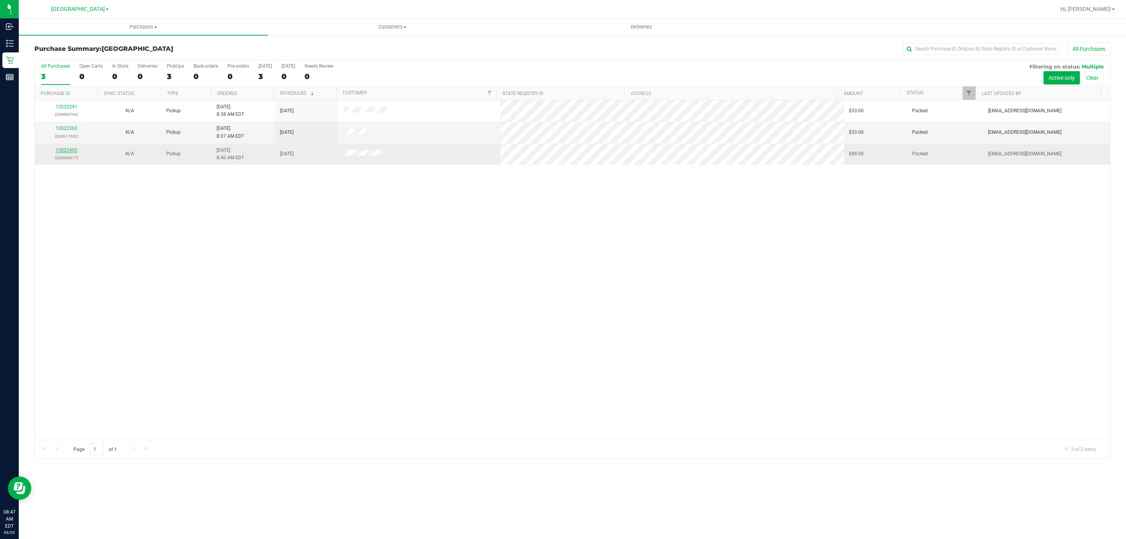
click at [68, 149] on link "12022492" at bounding box center [67, 149] width 22 height 5
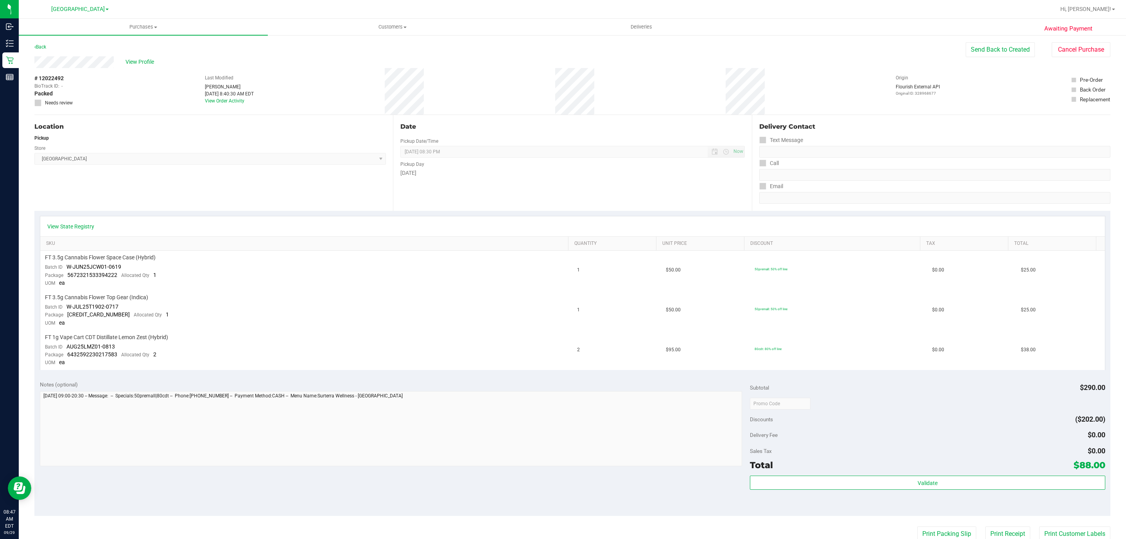
click at [38, 52] on div "Back Send Back to Created Cancel Purchase" at bounding box center [572, 49] width 1076 height 14
click at [40, 47] on link "Back" at bounding box center [40, 46] width 12 height 5
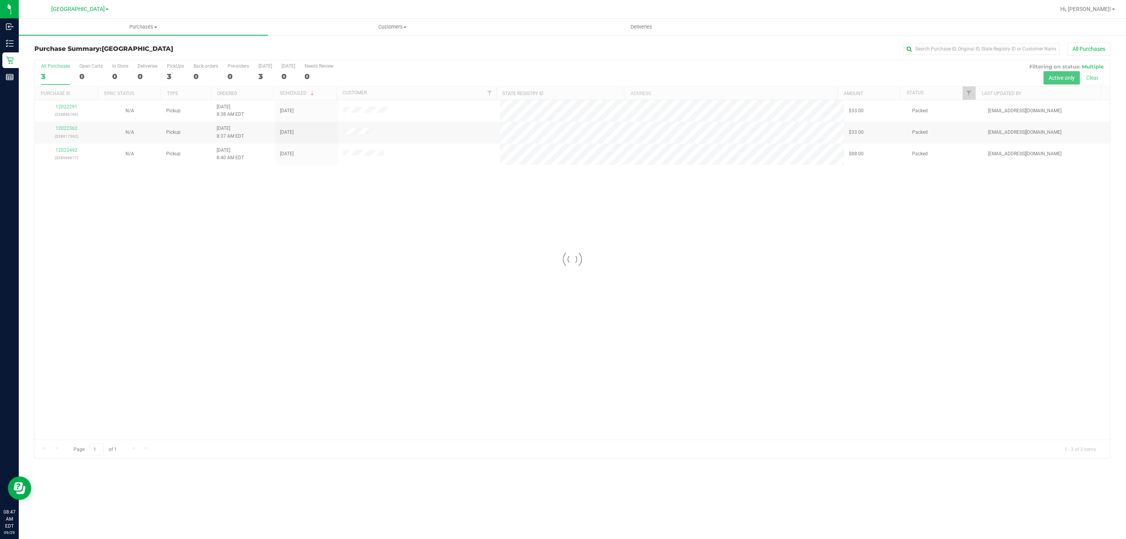
click at [65, 128] on div at bounding box center [572, 259] width 1075 height 398
click at [69, 129] on div at bounding box center [572, 259] width 1075 height 398
click at [75, 133] on p "(328917362)" at bounding box center [66, 136] width 54 height 7
click at [74, 133] on div "12022362 (328917362)" at bounding box center [66, 132] width 54 height 15
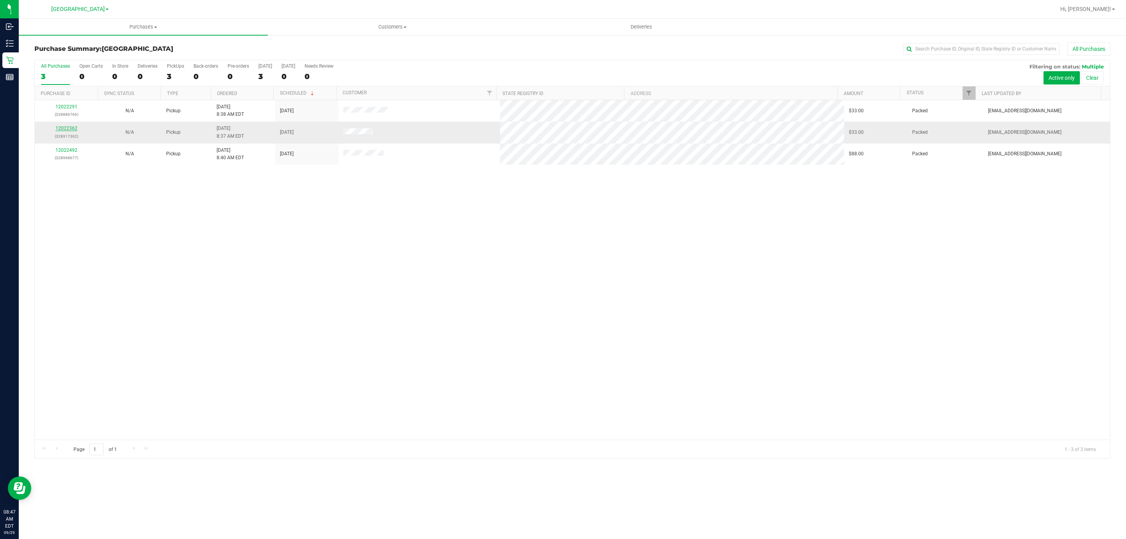
click at [73, 129] on link "12022362" at bounding box center [67, 128] width 22 height 5
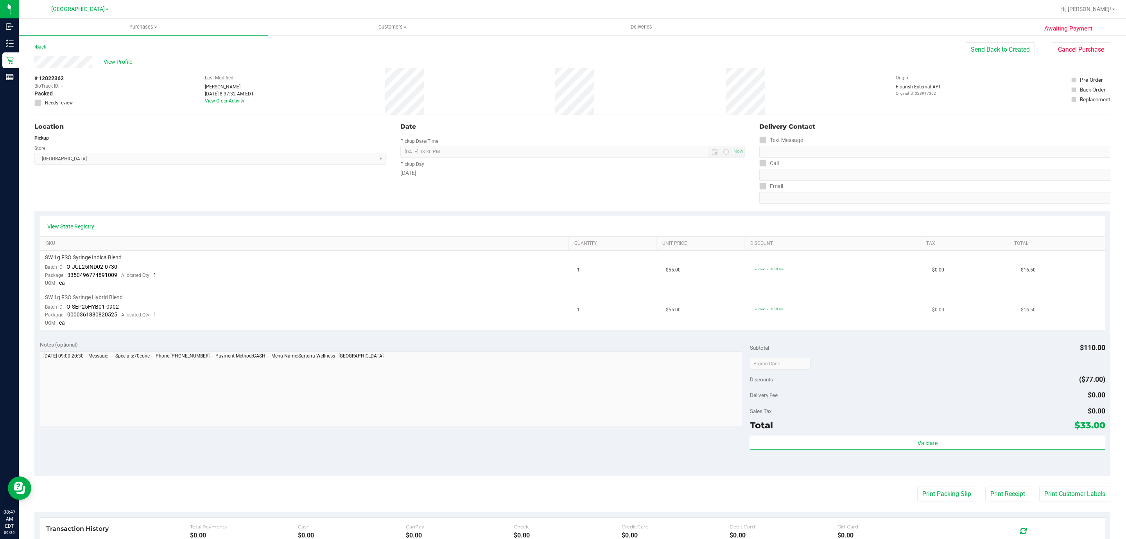
click at [84, 315] on span "0000361880820525" at bounding box center [92, 314] width 50 height 6
click at [94, 337] on div "Notes (optional) Subtotal $110.00 Discounts ($77.00) Delivery Fee $0.00 Sales T…" at bounding box center [572, 405] width 1076 height 141
click at [105, 312] on span "0000361880820525" at bounding box center [92, 314] width 50 height 6
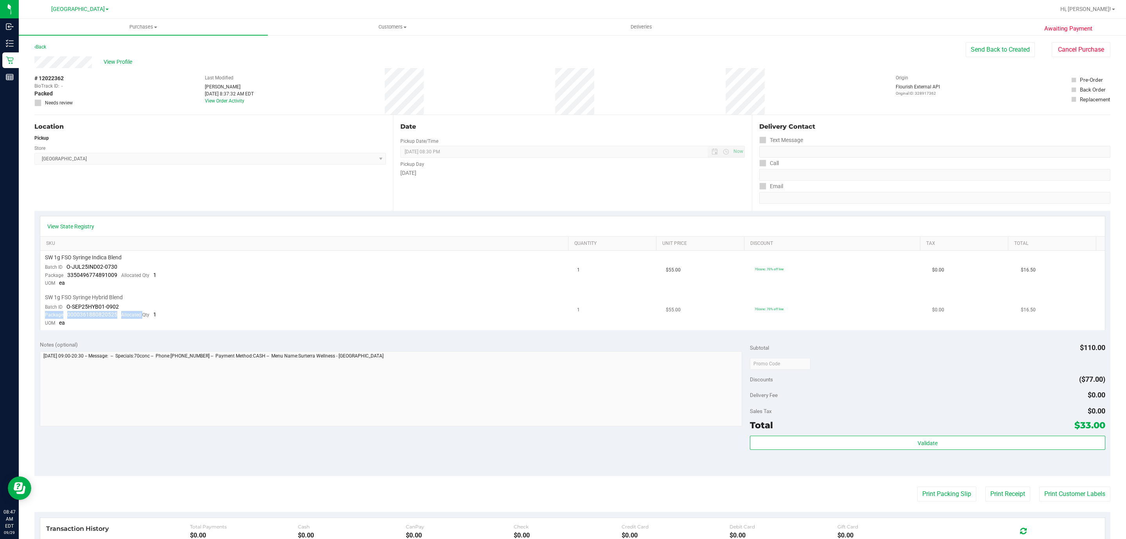
click at [108, 313] on span "0000361880820525" at bounding box center [92, 314] width 50 height 6
click at [109, 318] on div "Package 0000361880820525 Allocated Qty 1" at bounding box center [100, 315] width 111 height 8
drag, startPoint x: 114, startPoint y: 316, endPoint x: 88, endPoint y: 311, distance: 25.8
click at [88, 311] on span "0000361880820525" at bounding box center [92, 314] width 50 height 6
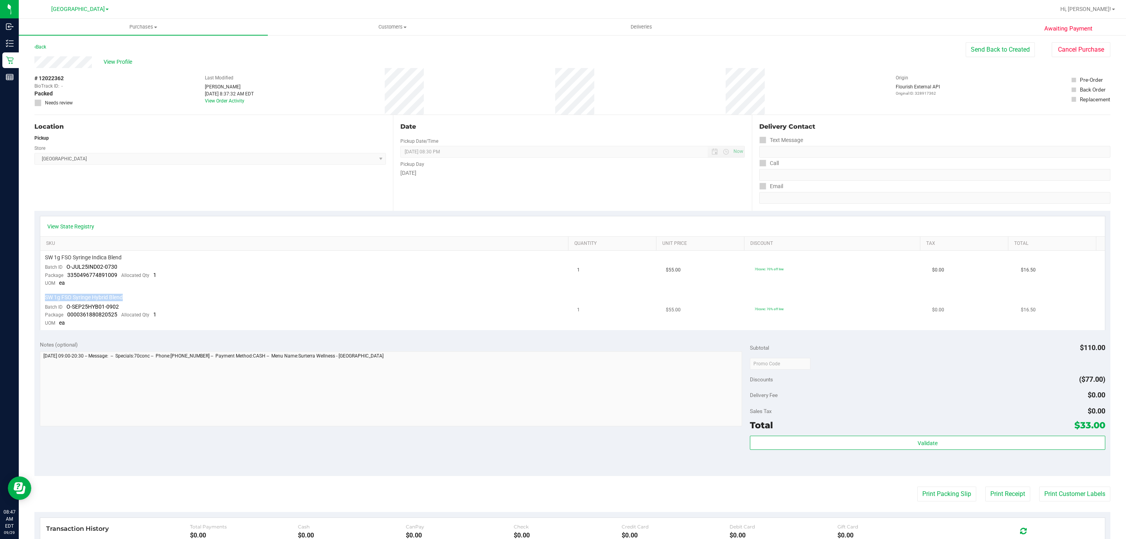
drag, startPoint x: 125, startPoint y: 293, endPoint x: 59, endPoint y: 292, distance: 66.1
click at [59, 292] on td "SW 1g FSO Syringe Hybrid Blend Batch ID O-SEP25HYB01-0902 Package 0000361880820…" at bounding box center [306, 310] width 533 height 39
copy span "SW 1g FSO Syringe Hybrid Blend"
